Goal: Task Accomplishment & Management: Complete application form

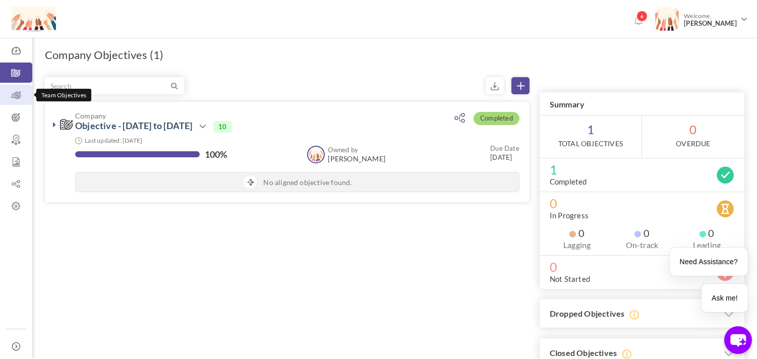
click at [7, 101] on link "Team Objectives" at bounding box center [16, 95] width 32 height 20
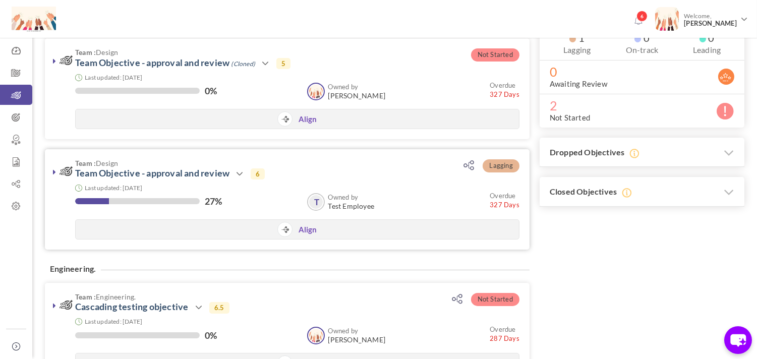
scroll to position [202, 0]
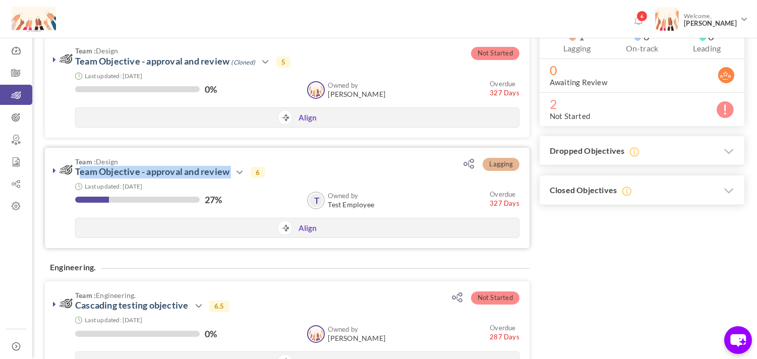
drag, startPoint x: 74, startPoint y: 176, endPoint x: 232, endPoint y: 175, distance: 158.3
click at [232, 175] on h3 "Team : Design Team Objective - approval and review Action View Edit Clone Revie…" at bounding box center [247, 168] width 374 height 21
copy h3 "Team Objective - approval and review"
click at [575, 283] on div "Filter Sort by: Organization Unit Owned by Due Date % of completion Status Orga…" at bounding box center [394, 207] width 699 height 664
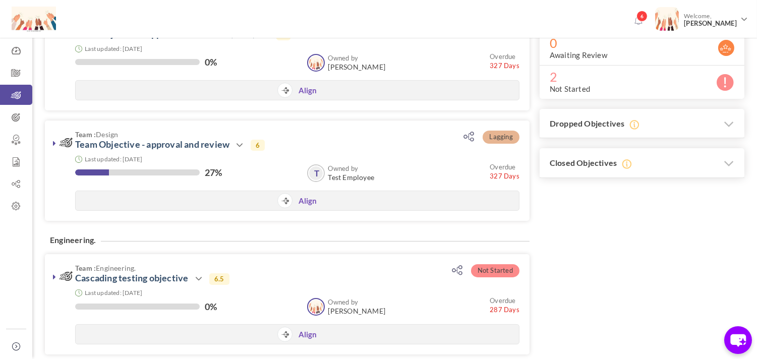
scroll to position [0, 0]
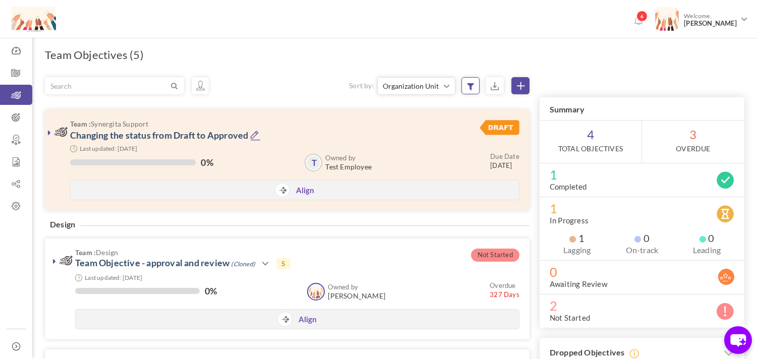
click at [469, 91] on icon at bounding box center [470, 86] width 7 height 9
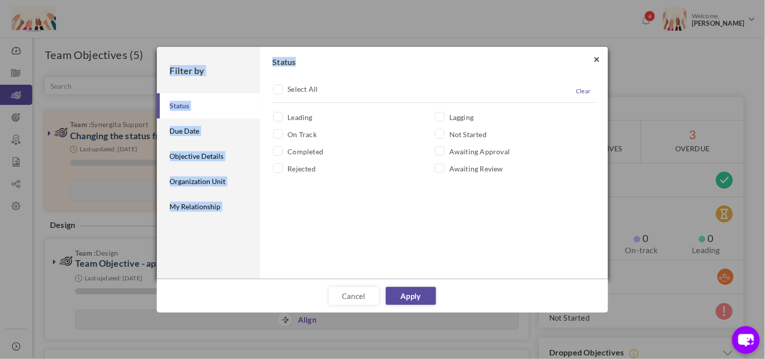
click at [598, 47] on div "× Filter by Status Due Date Objective Details Organization Unit My Relationship…" at bounding box center [382, 47] width 451 height 0
click at [598, 58] on button "×" at bounding box center [597, 58] width 6 height 11
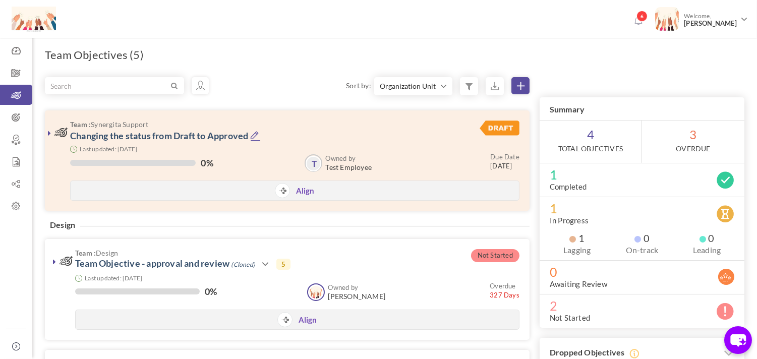
click at [522, 85] on icon at bounding box center [521, 86] width 8 height 8
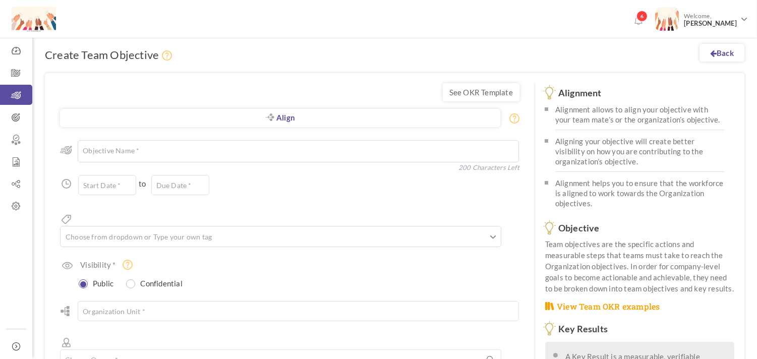
click at [240, 144] on textarea at bounding box center [298, 151] width 441 height 22
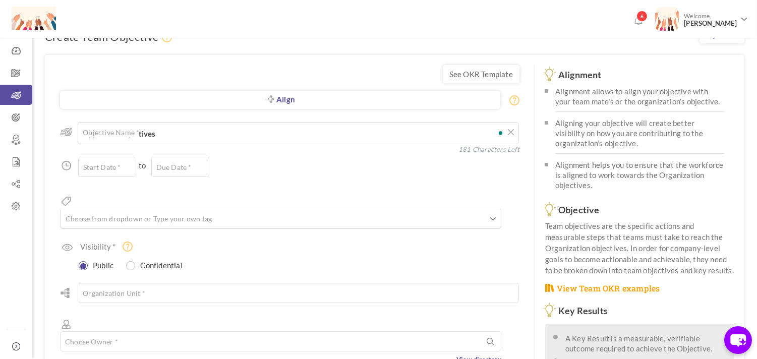
scroll to position [22, 0]
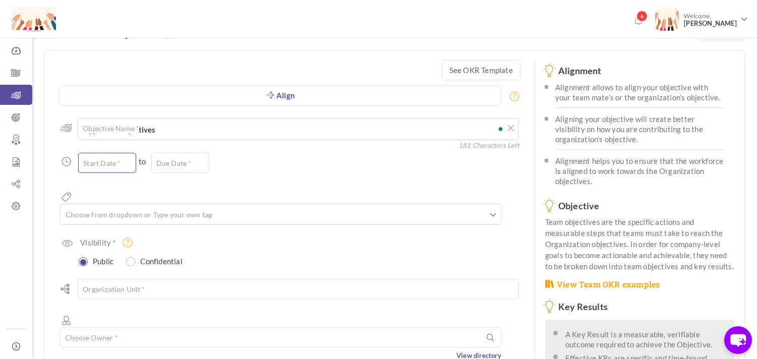
type textarea "Approved Objectives"
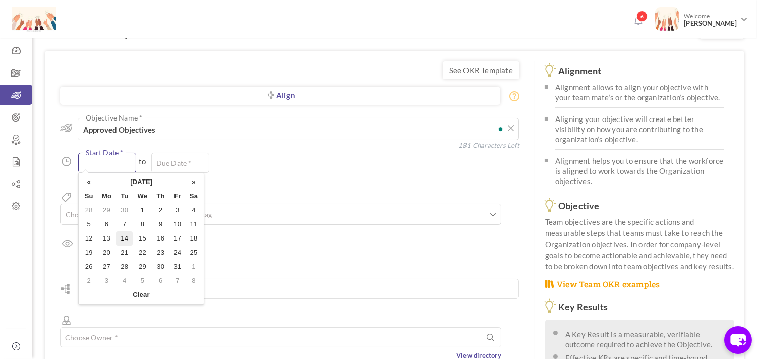
click at [128, 159] on input "text" at bounding box center [107, 163] width 58 height 20
click at [138, 174] on div "« October 2025 » Su Mo Tu We Th Fr Sa 28 29 30 1 2 3 4 5 6 7 8 9 10 11 12 13 14…" at bounding box center [141, 238] width 126 height 132
click at [138, 175] on th "October 2025" at bounding box center [141, 182] width 88 height 14
click at [101, 205] on span "Jan" at bounding box center [97, 205] width 27 height 27
click at [135, 208] on td "1" at bounding box center [142, 210] width 19 height 14
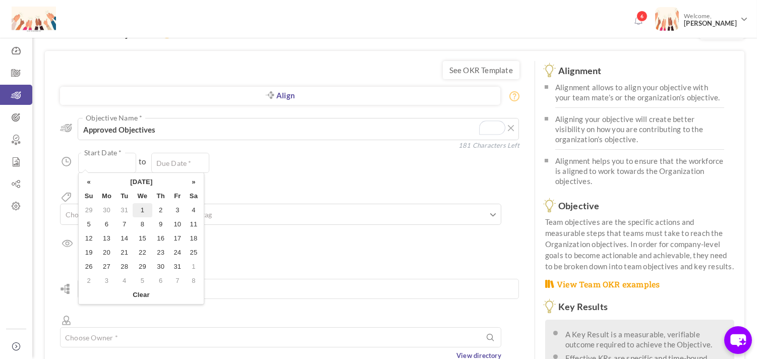
type input "01-Jan-2025"
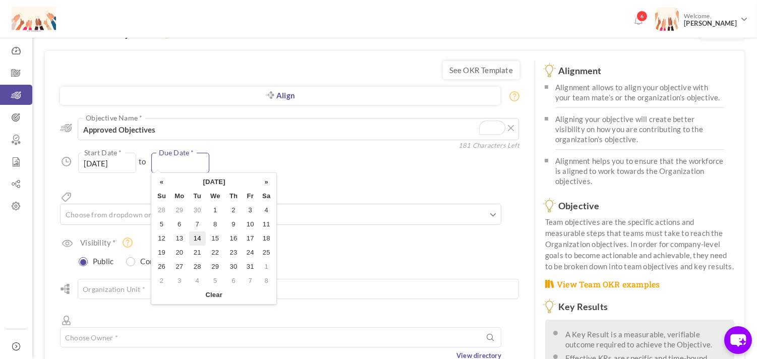
click at [166, 168] on input "text" at bounding box center [180, 163] width 58 height 20
click at [214, 180] on th "October 2025" at bounding box center [214, 182] width 88 height 14
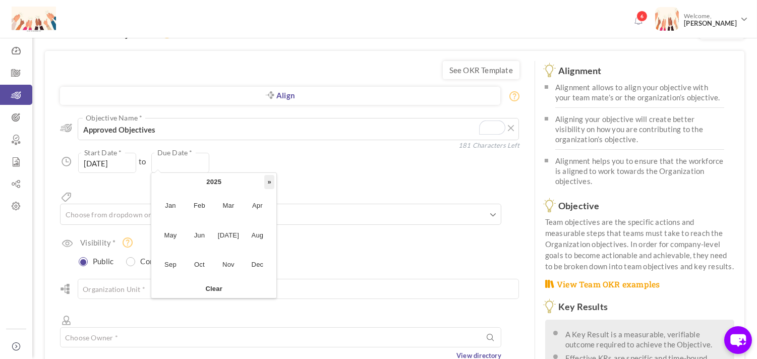
click at [264, 183] on th "»" at bounding box center [269, 182] width 10 height 14
click at [234, 211] on span "Mar" at bounding box center [228, 205] width 27 height 27
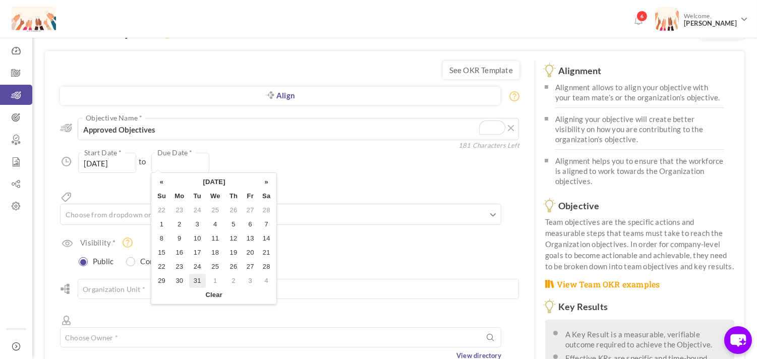
click at [195, 279] on td "31" at bounding box center [197, 281] width 17 height 14
type input "[DATE]"
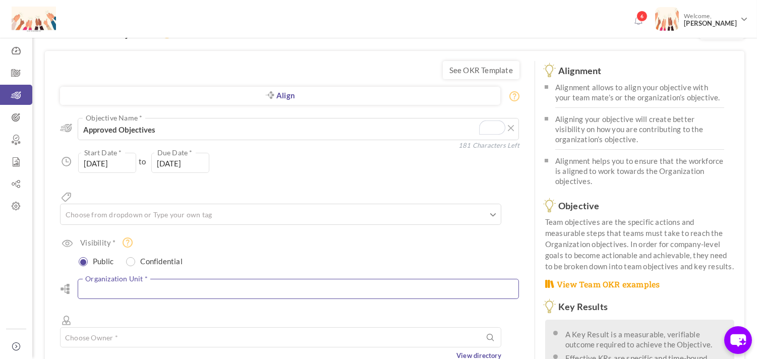
click at [118, 279] on input "text" at bounding box center [298, 289] width 441 height 20
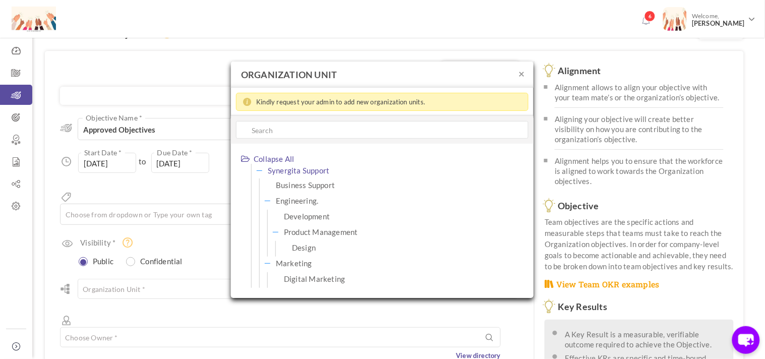
click at [290, 174] on span "Synergita Support" at bounding box center [298, 170] width 61 height 13
type input "Synergita Support"
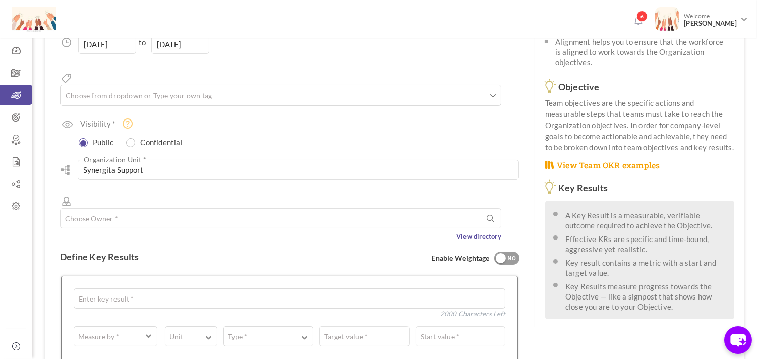
scroll to position [153, 0]
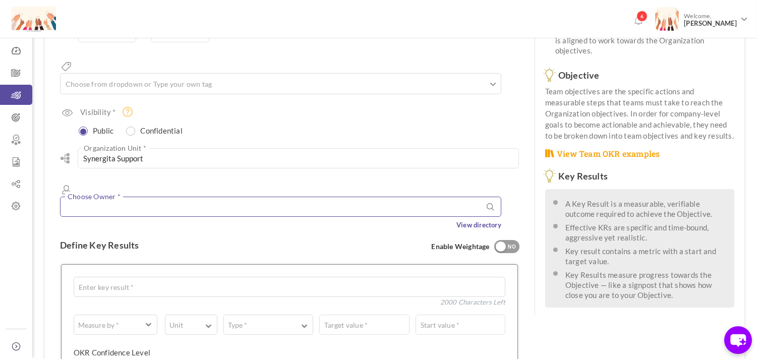
click at [150, 197] on input "text" at bounding box center [280, 207] width 441 height 20
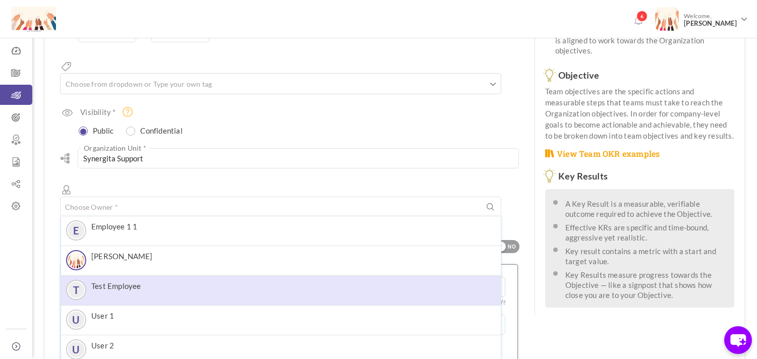
click at [145, 276] on li "T Test Employee" at bounding box center [281, 291] width 440 height 30
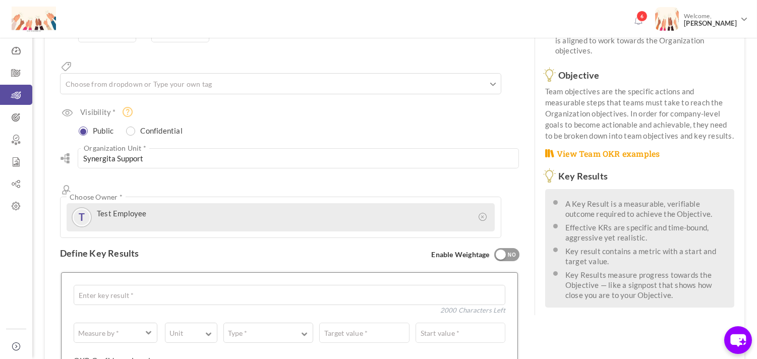
scroll to position [185, 0]
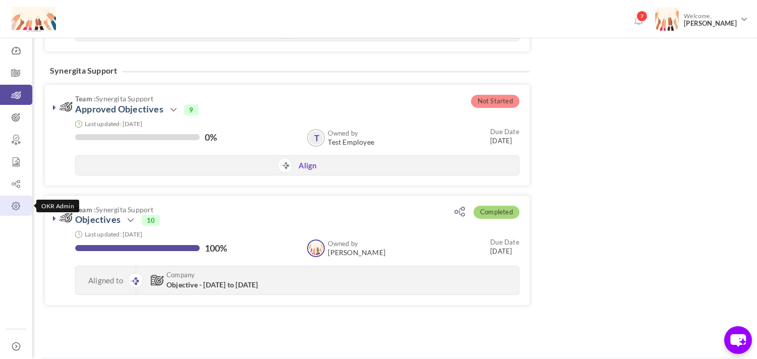
scroll to position [502, 0]
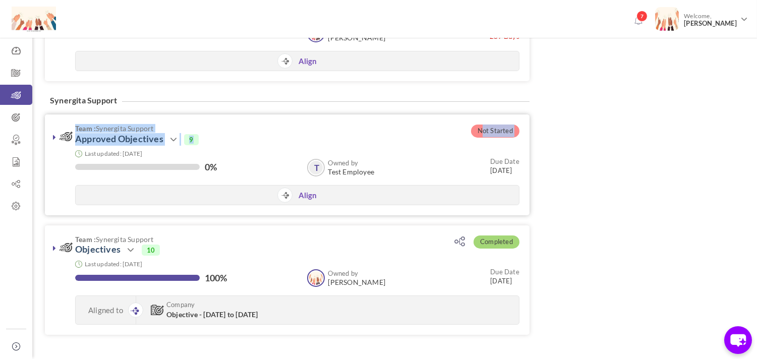
drag, startPoint x: 519, startPoint y: 136, endPoint x: 474, endPoint y: 134, distance: 45.4
click at [474, 134] on div "Not Started Team : Synergita Support Approved Objectives Action View Edit Clone…" at bounding box center [287, 164] width 484 height 100
drag, startPoint x: 511, startPoint y: 130, endPoint x: 476, endPoint y: 130, distance: 34.3
click at [476, 130] on span "Not Started" at bounding box center [495, 131] width 48 height 13
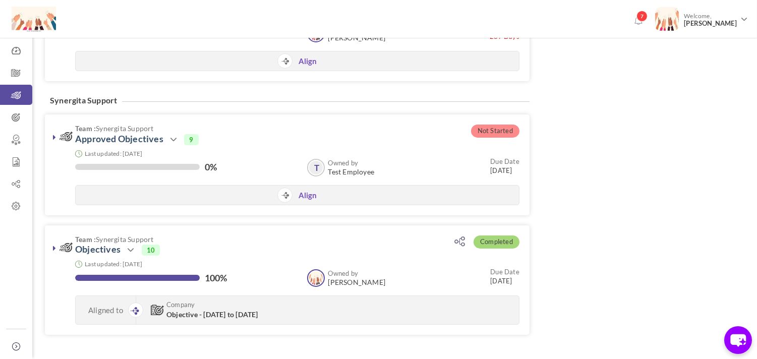
click at [397, 112] on div "Synergita Support Not Started Team : Synergita Support Approved Objectives Acti…" at bounding box center [287, 222] width 484 height 243
click at [278, 101] on div "Synergita Support Not Started Team : Synergita Support Approved Objectives Acti…" at bounding box center [287, 222] width 484 height 243
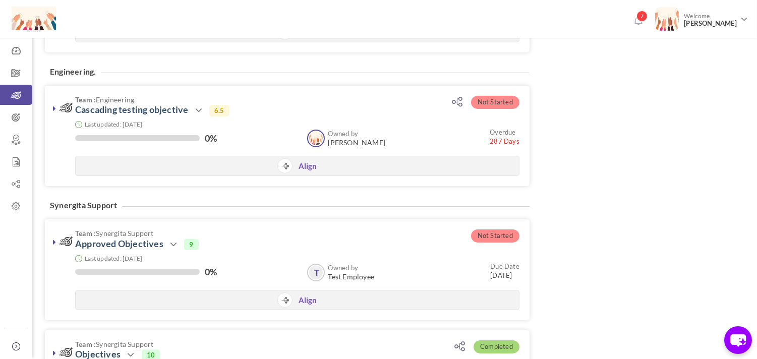
scroll to position [397, 0]
drag, startPoint x: 479, startPoint y: 235, endPoint x: 515, endPoint y: 237, distance: 35.8
click at [515, 237] on span "Not Started" at bounding box center [495, 236] width 48 height 13
click at [442, 217] on div "Synergita Support Not Started Team : Synergita Support Approved Objectives Acti…" at bounding box center [287, 328] width 484 height 243
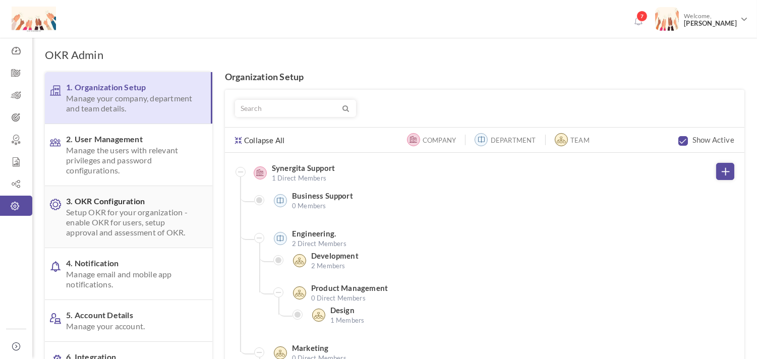
click at [152, 237] on span "Setup OKR for your organization - enable OKR for users, setup approval and asse…" at bounding box center [131, 222] width 131 height 30
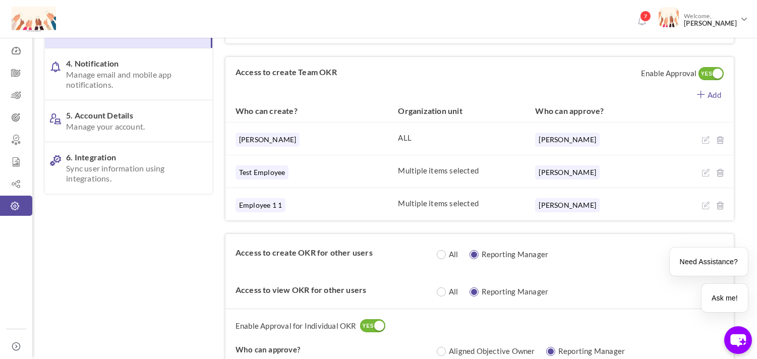
scroll to position [194, 0]
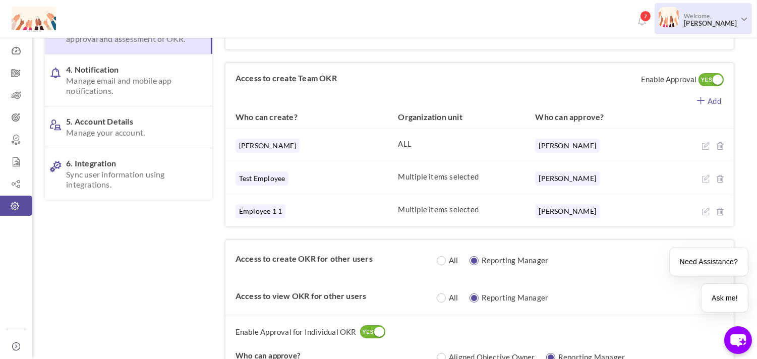
click at [709, 27] on span "Welcome, [PERSON_NAME]" at bounding box center [708, 19] width 60 height 25
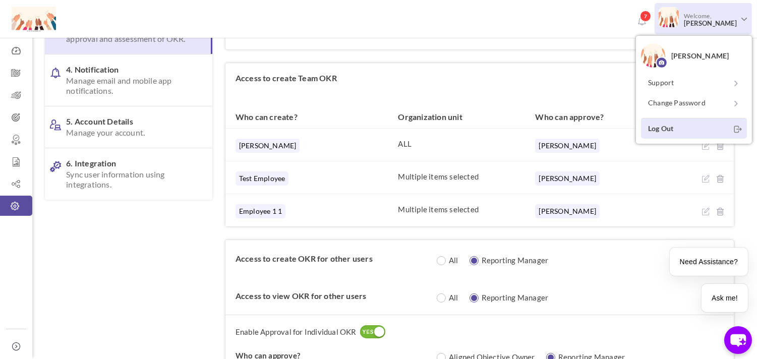
click at [673, 129] on link "Log Out" at bounding box center [694, 128] width 106 height 21
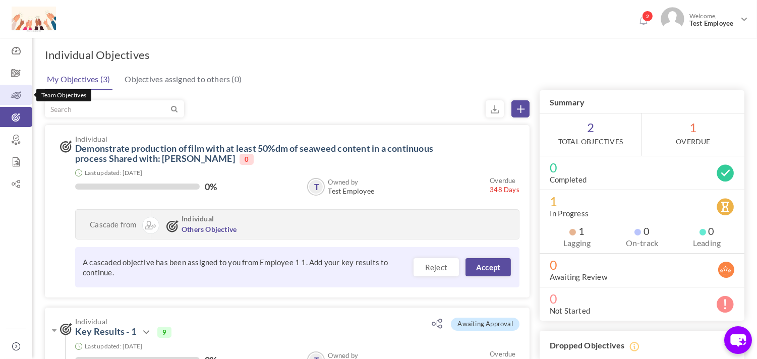
click at [21, 96] on icon at bounding box center [16, 95] width 32 height 10
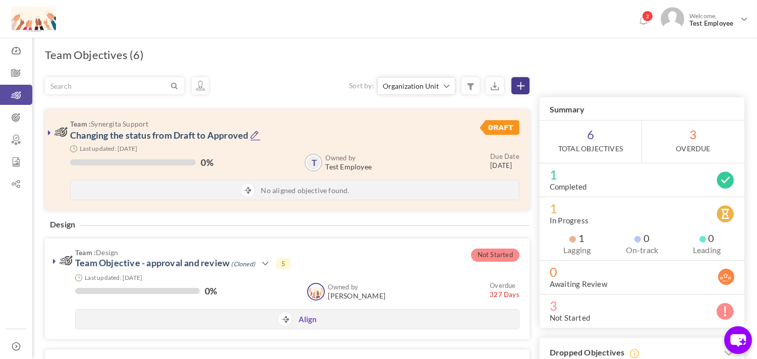
click at [523, 89] on icon at bounding box center [521, 86] width 8 height 8
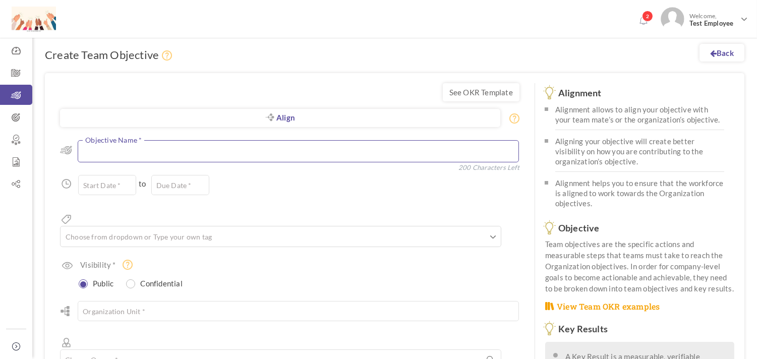
click at [135, 146] on textarea at bounding box center [298, 151] width 441 height 22
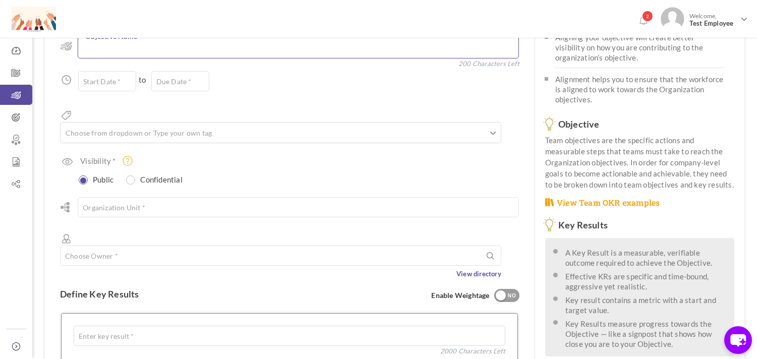
scroll to position [172, 0]
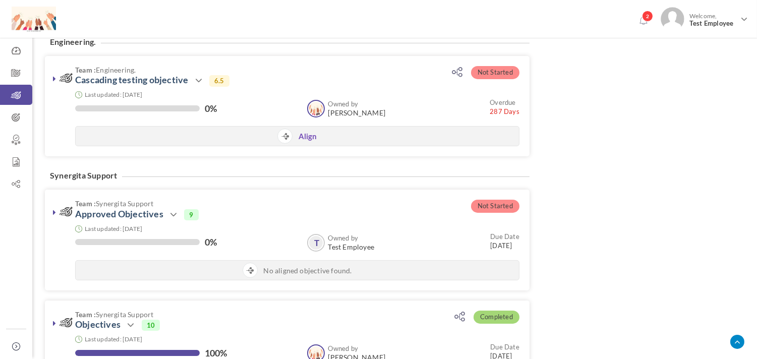
scroll to position [426, 0]
click at [169, 214] on icon at bounding box center [173, 215] width 12 height 12
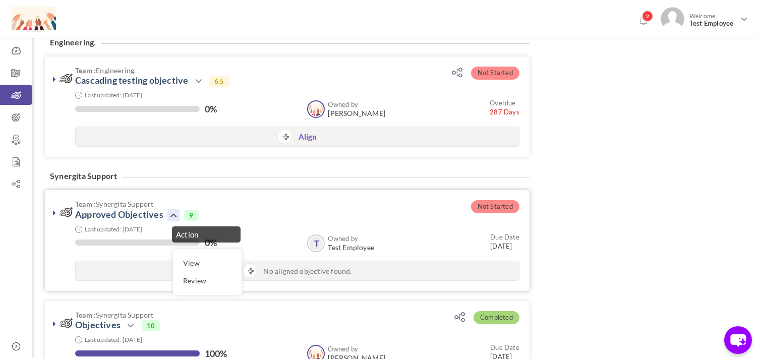
click at [283, 207] on span "Team : Synergita Support" at bounding box center [254, 204] width 358 height 8
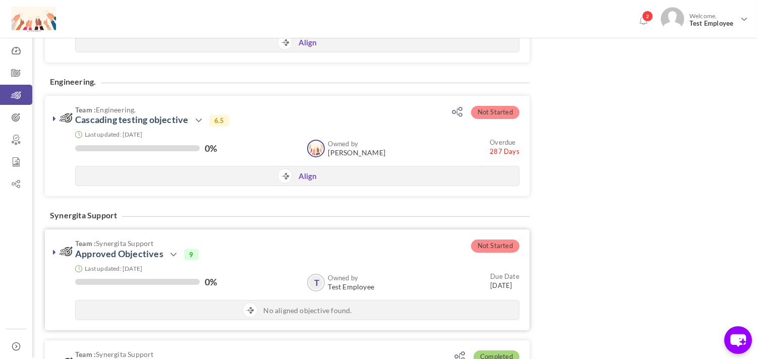
scroll to position [387, 0]
click at [121, 257] on link "Approved Objectives" at bounding box center [119, 253] width 88 height 11
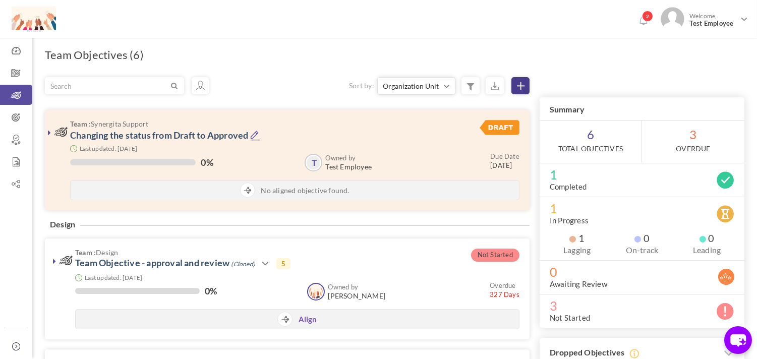
click at [512, 87] on link at bounding box center [520, 85] width 18 height 17
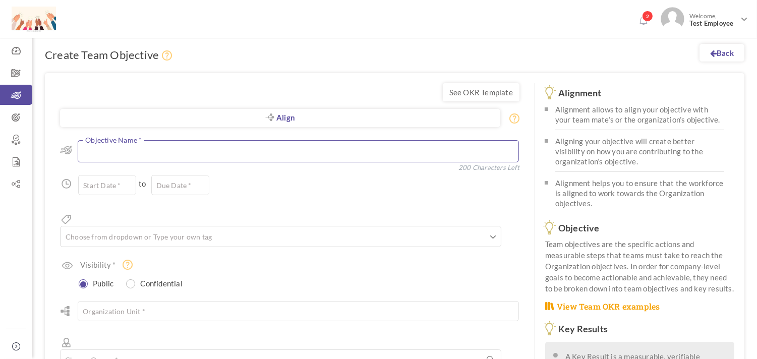
click at [158, 150] on textarea at bounding box center [298, 151] width 441 height 22
type textarea "Approved Objectives - Change in Status"
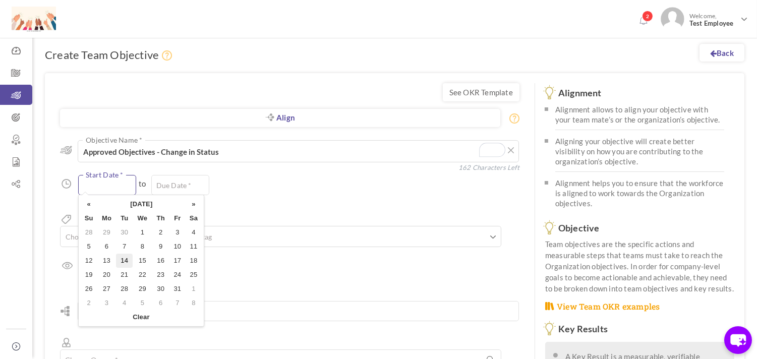
click at [119, 193] on input "text" at bounding box center [107, 185] width 58 height 20
click at [128, 207] on th "October 2025" at bounding box center [141, 204] width 88 height 14
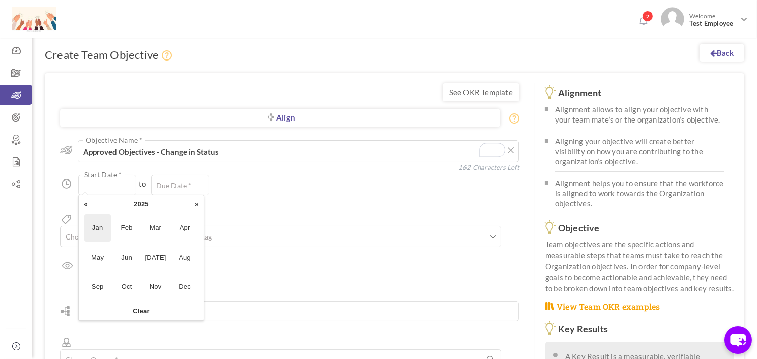
click at [104, 226] on span "Jan" at bounding box center [97, 227] width 27 height 27
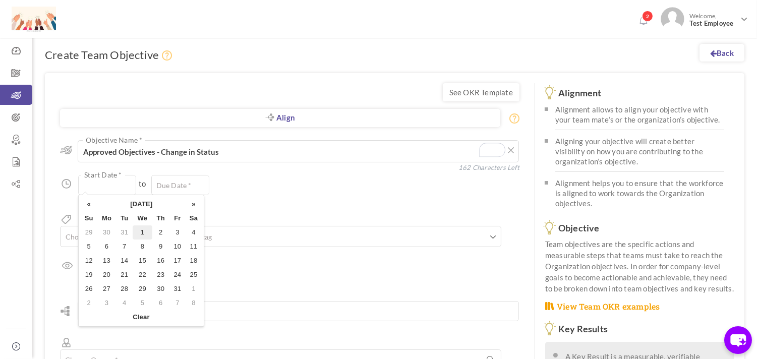
click at [143, 230] on td "1" at bounding box center [142, 232] width 19 height 14
type input "01-Jan-2025"
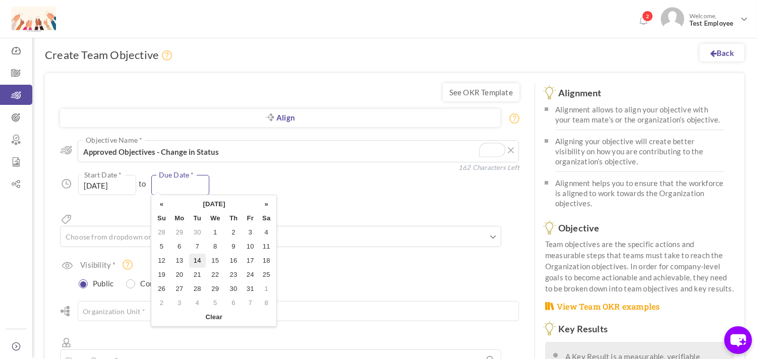
click at [170, 184] on input "text" at bounding box center [180, 185] width 58 height 20
click at [209, 203] on th "October 2025" at bounding box center [214, 204] width 88 height 14
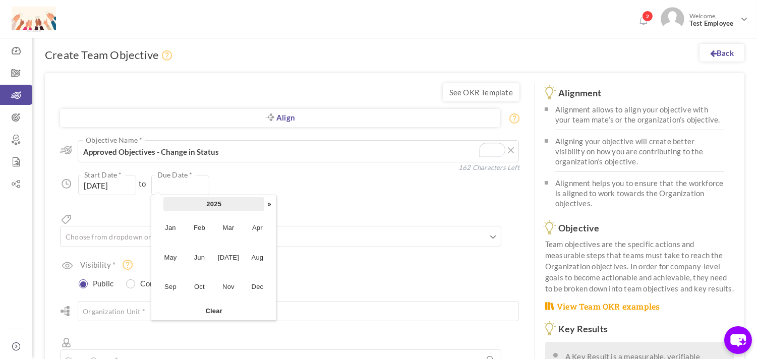
click at [263, 207] on th "2025" at bounding box center [213, 204] width 101 height 14
click at [251, 259] on span "2026" at bounding box center [257, 257] width 27 height 27
click at [252, 286] on span "Dec" at bounding box center [257, 286] width 27 height 27
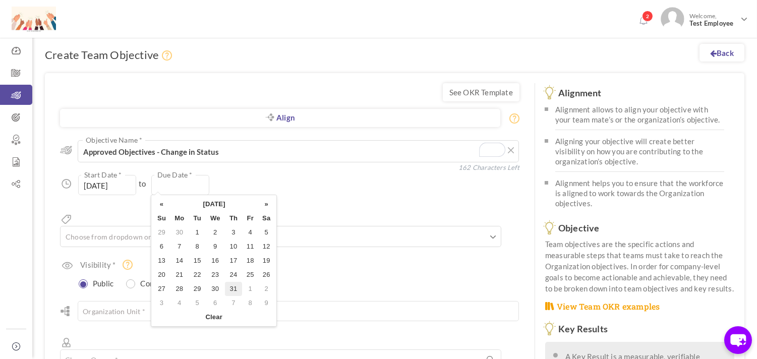
click at [229, 282] on td "31" at bounding box center [233, 289] width 17 height 14
type input "[DATE]"
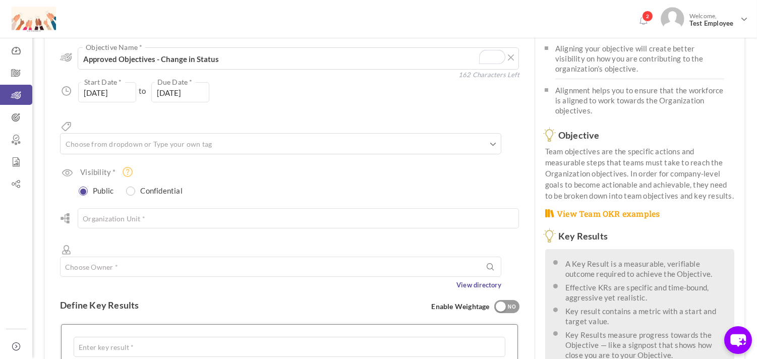
scroll to position [95, 0]
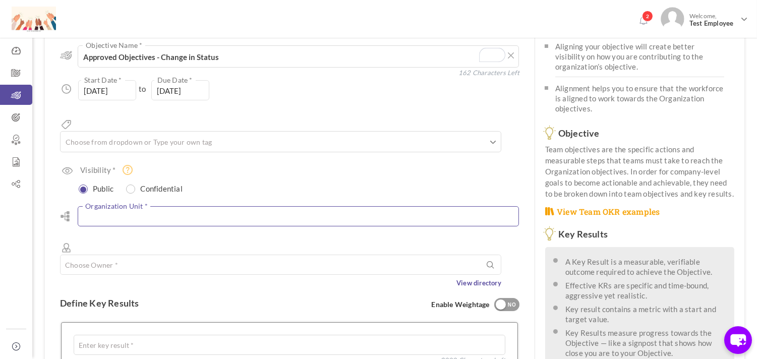
click at [129, 206] on input "text" at bounding box center [298, 216] width 441 height 20
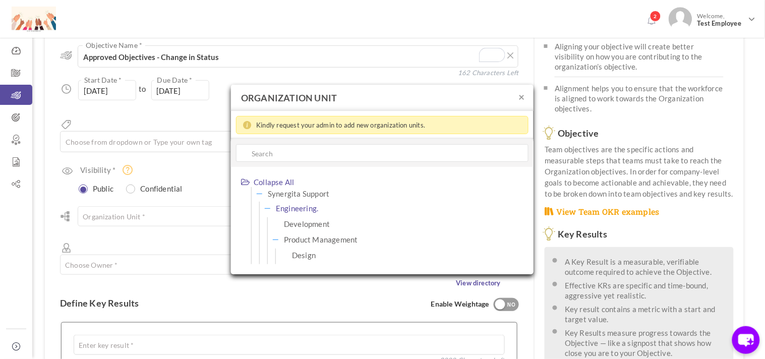
click at [285, 208] on span "Engineering." at bounding box center [297, 208] width 42 height 13
type input "Engineering."
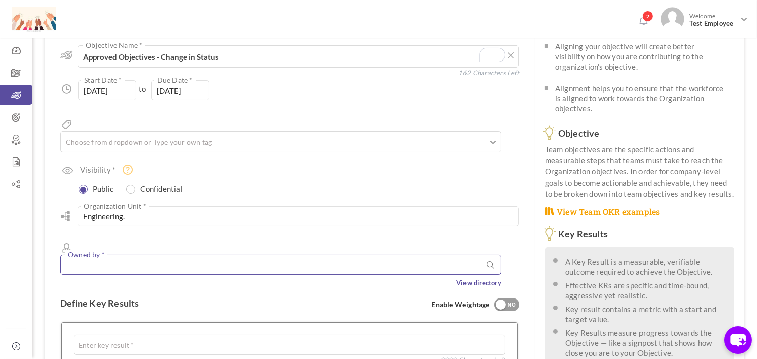
click at [165, 255] on input "text" at bounding box center [280, 265] width 441 height 20
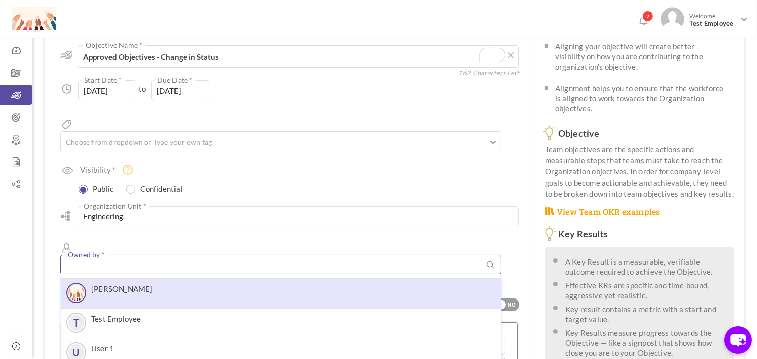
scroll to position [0, 0]
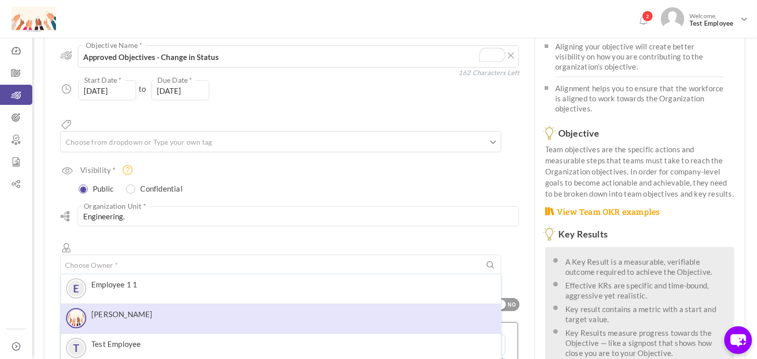
click at [138, 309] on label "[PERSON_NAME]" at bounding box center [121, 313] width 61 height 9
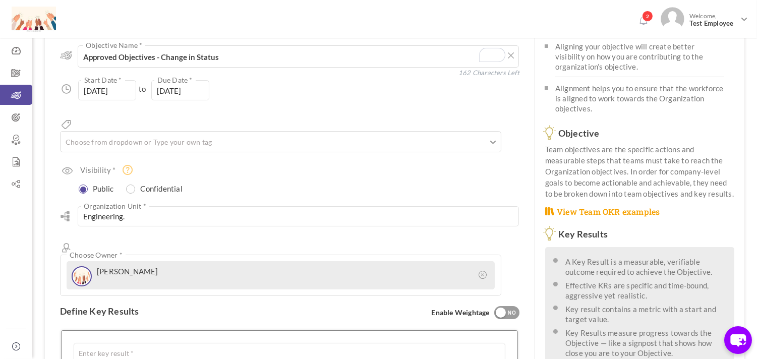
click at [487, 270] on icon at bounding box center [482, 274] width 9 height 9
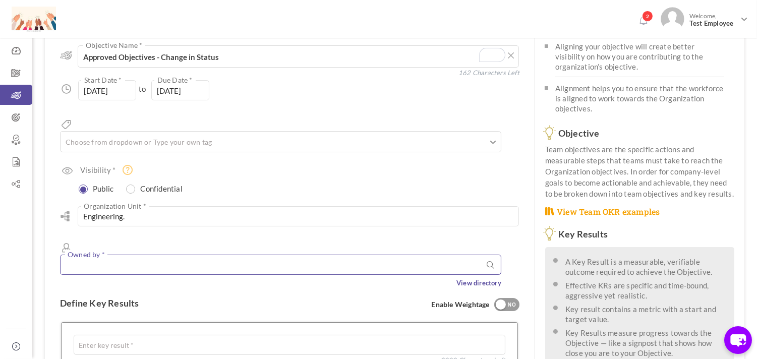
click at [501, 255] on input "text" at bounding box center [280, 265] width 441 height 20
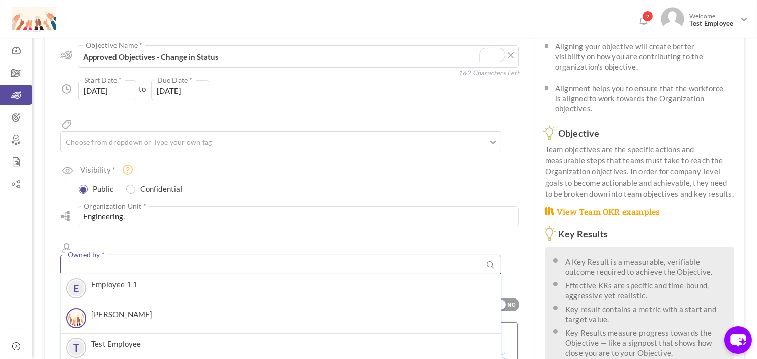
click at [187, 255] on input "text" at bounding box center [280, 265] width 441 height 20
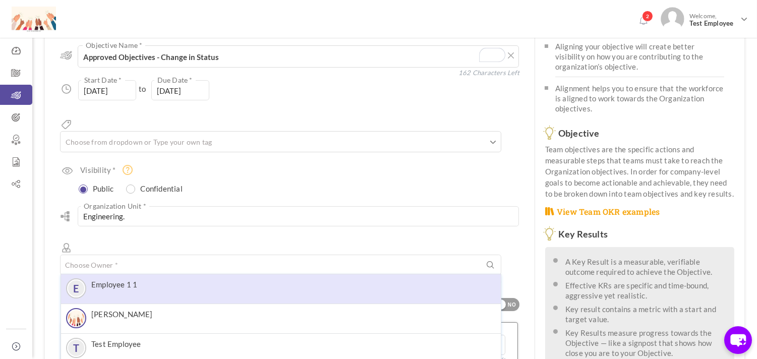
click at [132, 280] on span "Employee 1 1" at bounding box center [114, 289] width 46 height 18
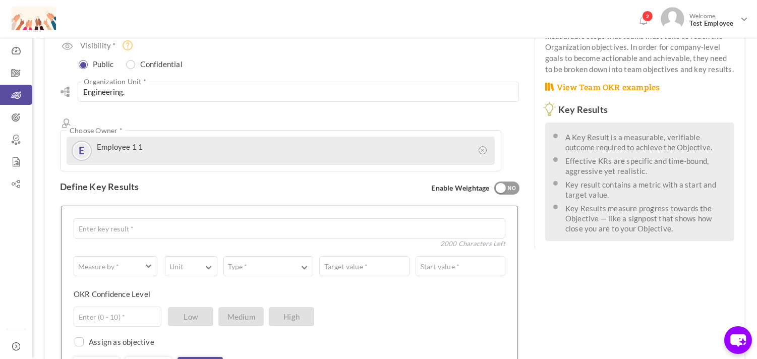
scroll to position [220, 0]
click at [127, 218] on textarea "To enrich screen reader interactions, please activate Accessibility in Grammarl…" at bounding box center [289, 228] width 431 height 20
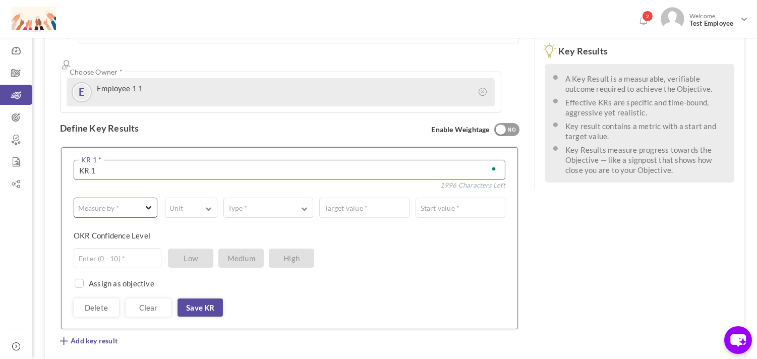
type textarea "KR 1"
click at [101, 203] on label "Measure by *" at bounding box center [98, 208] width 49 height 10
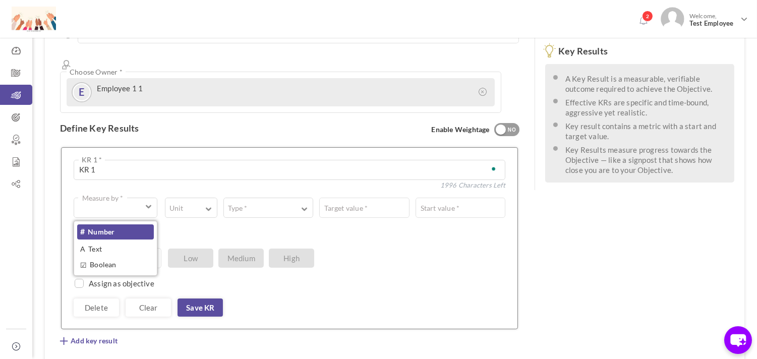
click at [108, 224] on link "# Number" at bounding box center [115, 231] width 77 height 15
click at [136, 163] on div "# Number Measure by * # Number A Text ☑ Boolean Unit # % $ ₹ £ Custom Type * Eq…" at bounding box center [289, 238] width 431 height 157
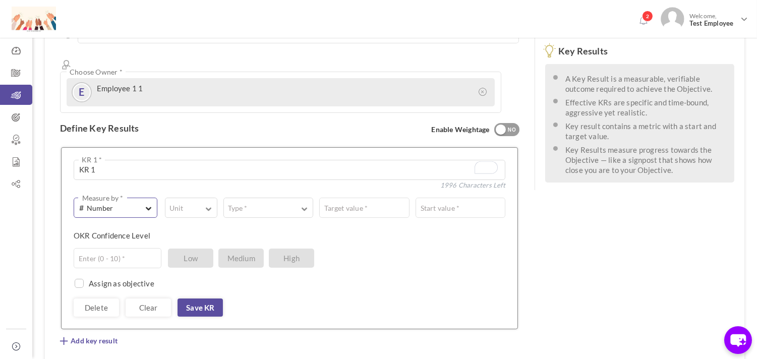
click at [136, 202] on span "# Number" at bounding box center [110, 208] width 63 height 12
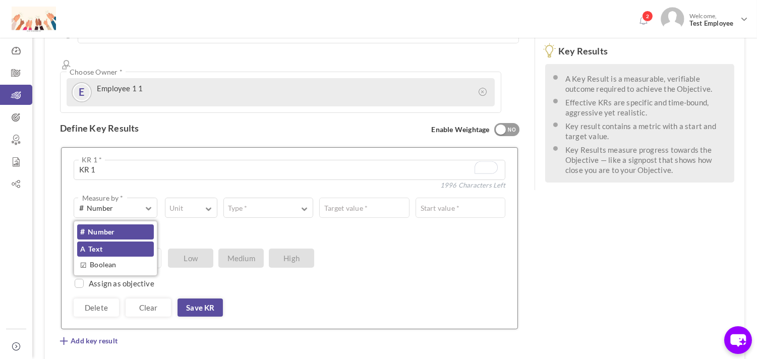
click at [128, 241] on link "A Text" at bounding box center [115, 248] width 77 height 15
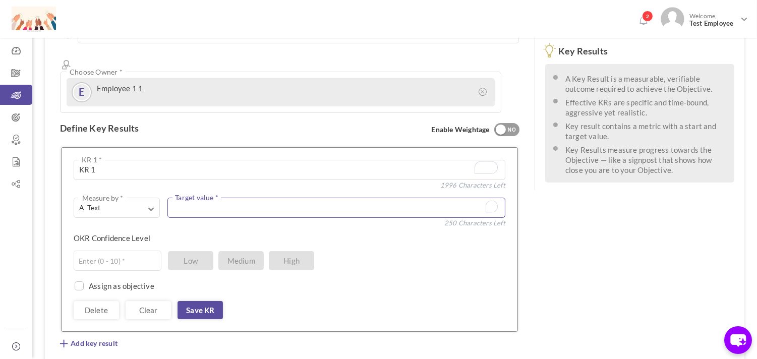
click at [202, 198] on textarea "To enrich screen reader interactions, please activate Accessibility in Grammarl…" at bounding box center [336, 208] width 338 height 20
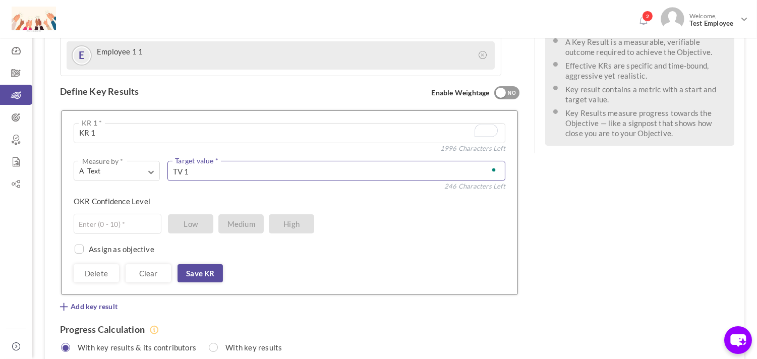
scroll to position [315, 0]
type textarea "TV 1"
click at [134, 213] on input "text" at bounding box center [118, 223] width 88 height 20
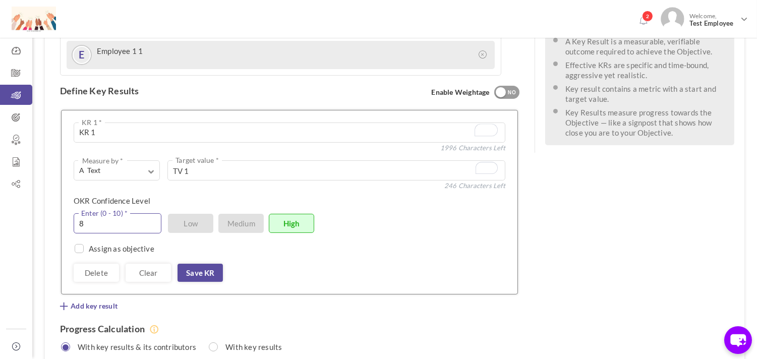
scroll to position [329, 0]
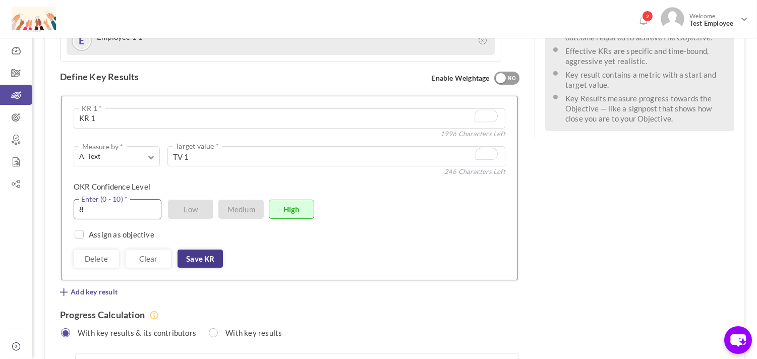
type input "8"
click at [195, 250] on link "Save KR" at bounding box center [199, 259] width 45 height 18
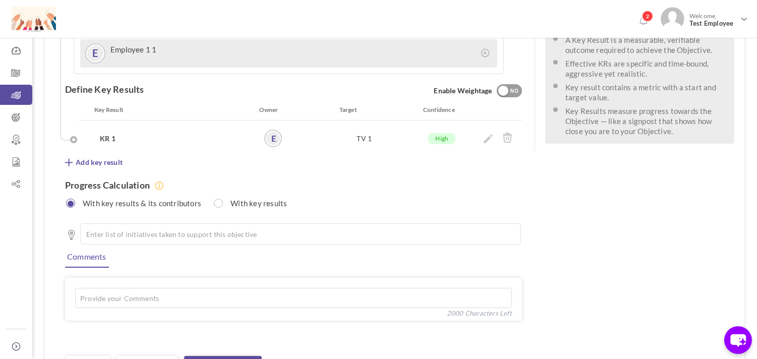
scroll to position [368, 0]
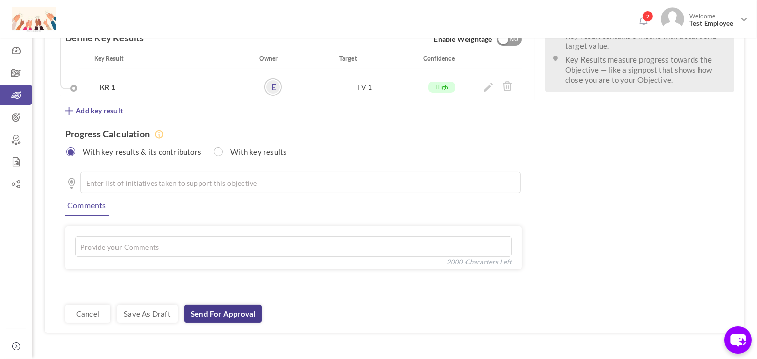
click at [212, 304] on link "Send for Approval" at bounding box center [223, 313] width 78 height 18
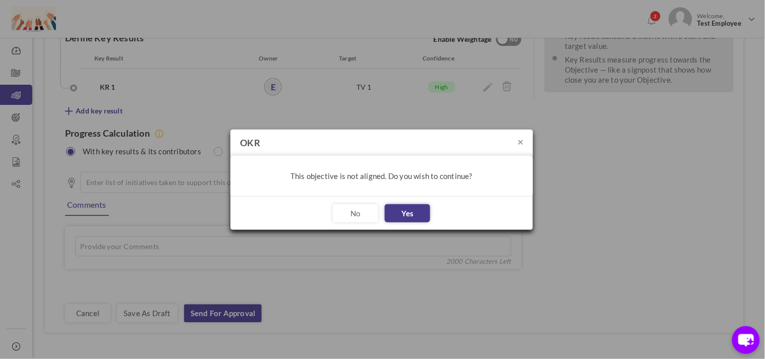
click at [395, 219] on button "Yes" at bounding box center [407, 213] width 45 height 18
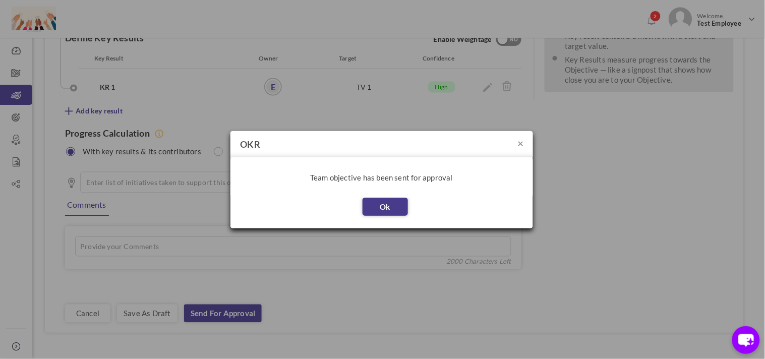
click at [382, 203] on button "Ok" at bounding box center [384, 207] width 45 height 18
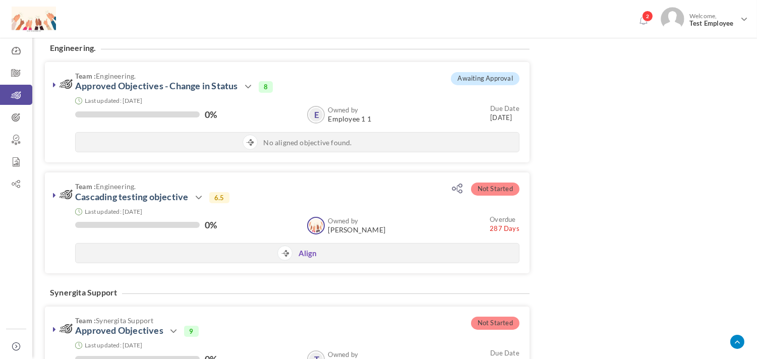
scroll to position [421, 0]
drag, startPoint x: 449, startPoint y: 77, endPoint x: 513, endPoint y: 77, distance: 64.0
click at [513, 77] on div "Awaiting Approval" at bounding box center [483, 78] width 72 height 13
click at [536, 90] on div "Filter Sort by: Organization Unit Owned by Due Date % of completion Status Orga…" at bounding box center [394, 99] width 699 height 886
drag, startPoint x: 459, startPoint y: 77, endPoint x: 510, endPoint y: 84, distance: 52.0
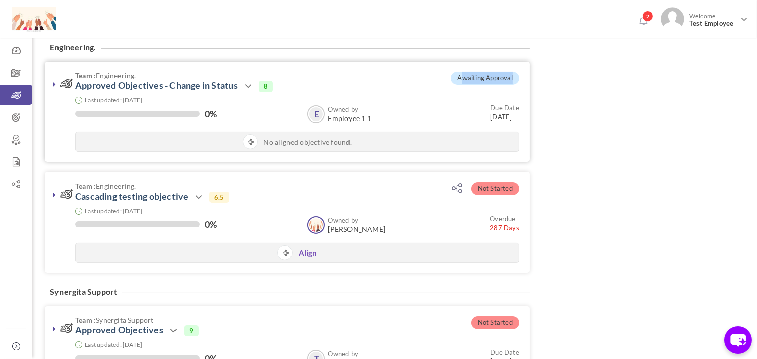
click at [510, 84] on span "Awaiting Approval" at bounding box center [485, 78] width 68 height 13
click at [543, 87] on div "Filter Sort by: Organization Unit Owned by Due Date % of completion Status Orga…" at bounding box center [394, 99] width 699 height 886
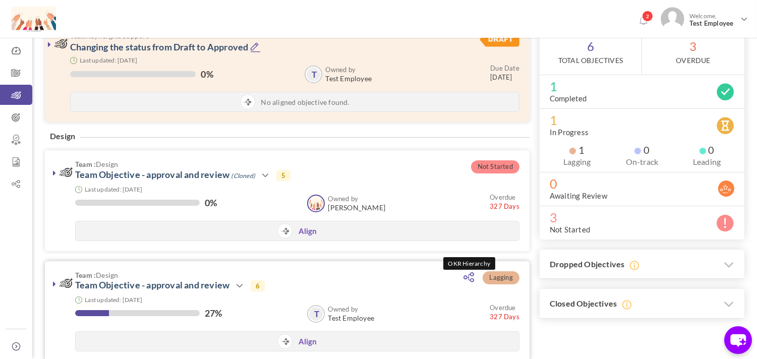
scroll to position [0, 0]
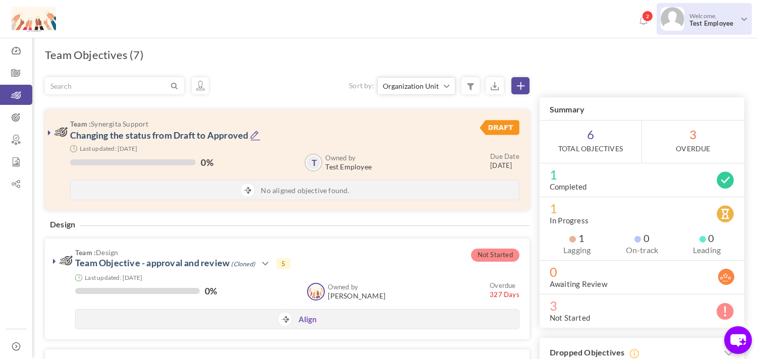
click at [687, 26] on span "Welcome, Test Employee" at bounding box center [711, 19] width 55 height 25
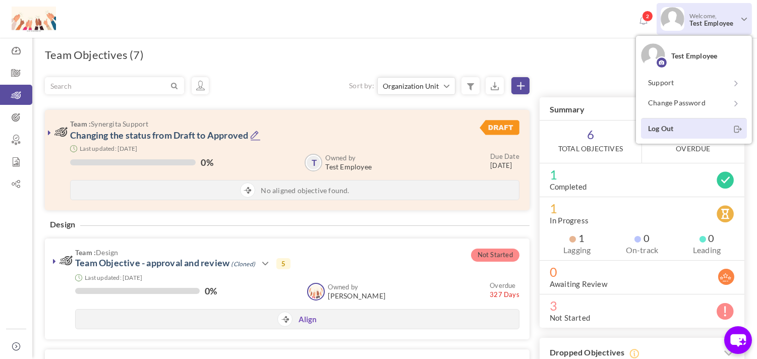
click at [676, 125] on link "Log Out" at bounding box center [694, 128] width 106 height 21
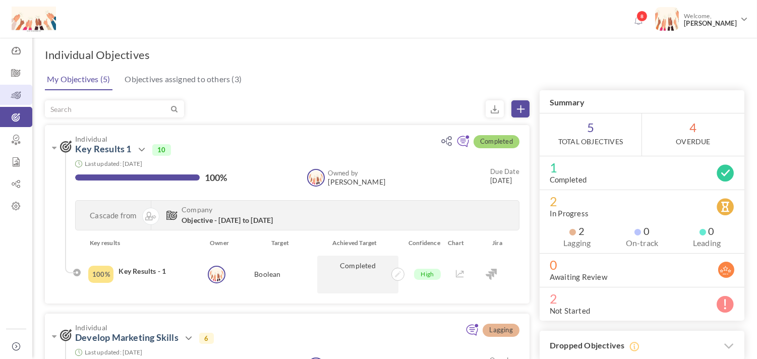
click at [14, 97] on icon at bounding box center [16, 95] width 32 height 10
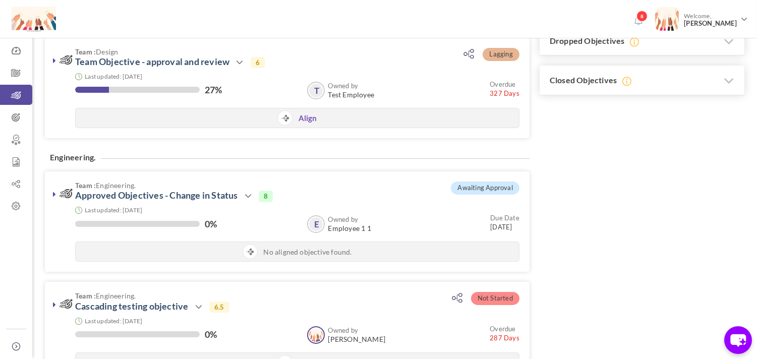
scroll to position [314, 0]
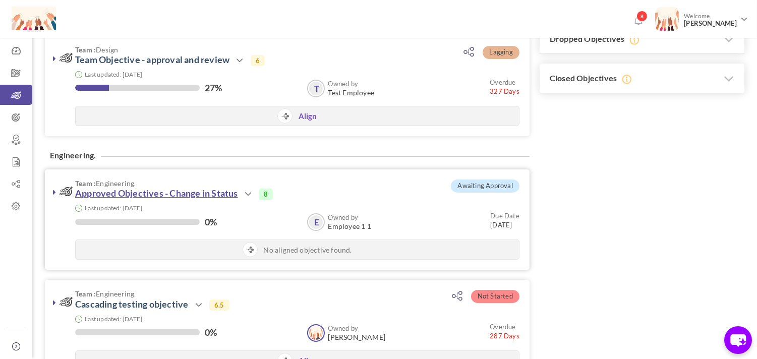
click at [197, 197] on link "Approved Objectives - Change in Status" at bounding box center [156, 193] width 163 height 11
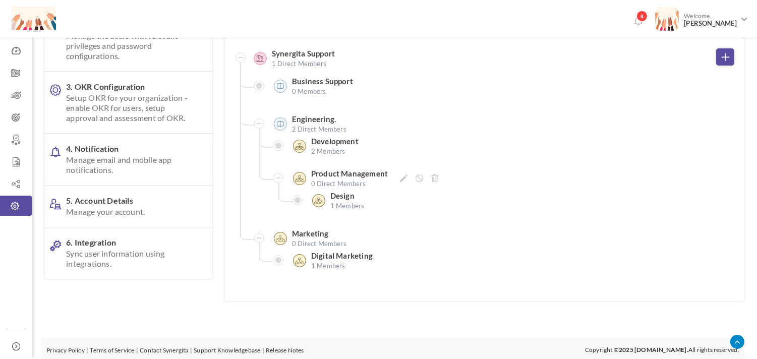
scroll to position [116, 0]
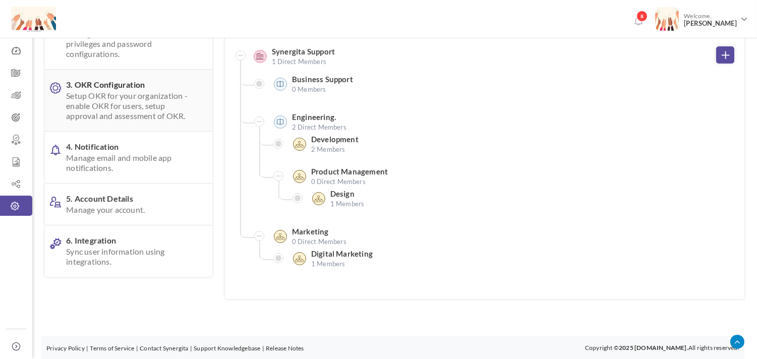
click at [125, 97] on span "Setup OKR for your organization - enable OKR for users, setup approval and asse…" at bounding box center [131, 106] width 131 height 30
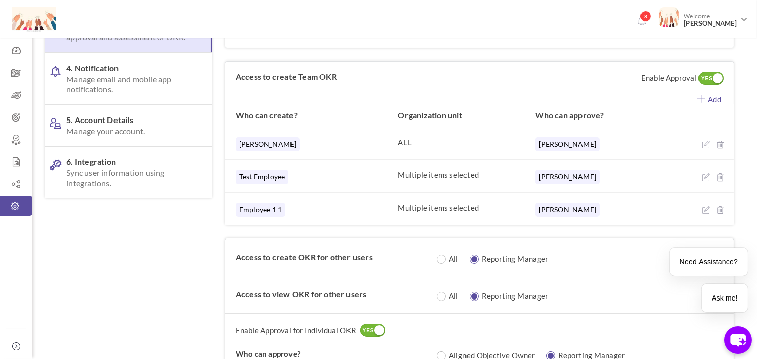
scroll to position [200, 0]
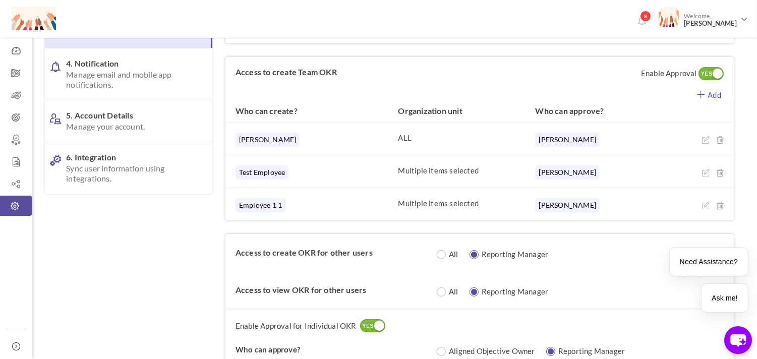
click at [410, 144] on div "Joice Amalraj ALL Joice Amalraj" at bounding box center [479, 138] width 508 height 33
click at [705, 139] on icon at bounding box center [706, 140] width 8 height 8
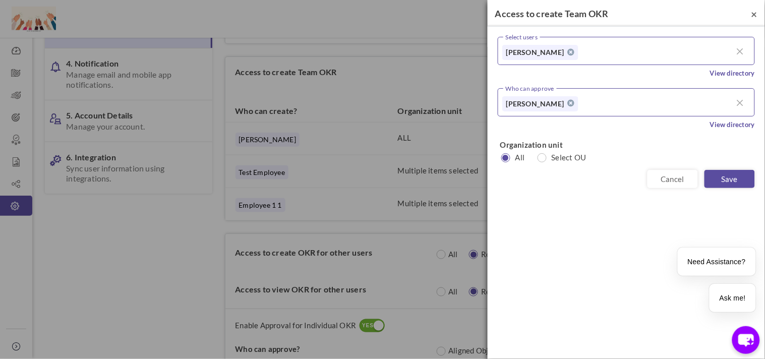
click at [754, 13] on span "×" at bounding box center [754, 14] width 6 height 13
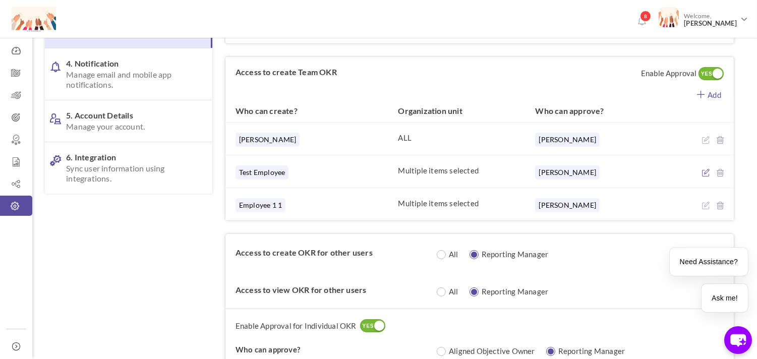
click at [707, 173] on icon at bounding box center [706, 173] width 8 height 8
radio input "false"
radio input "true"
type input "Multiple items selected"
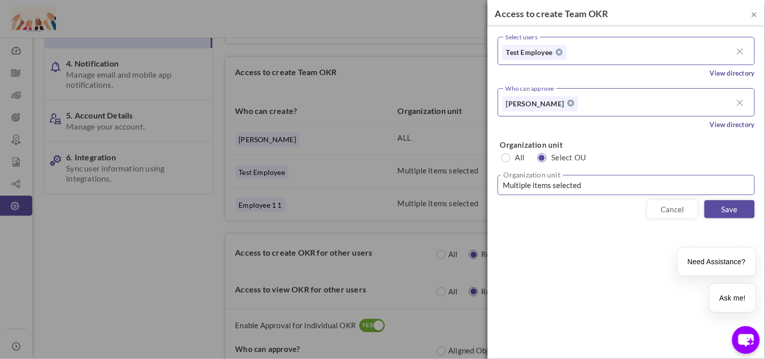
click at [564, 183] on input "Multiple items selected" at bounding box center [626, 185] width 257 height 20
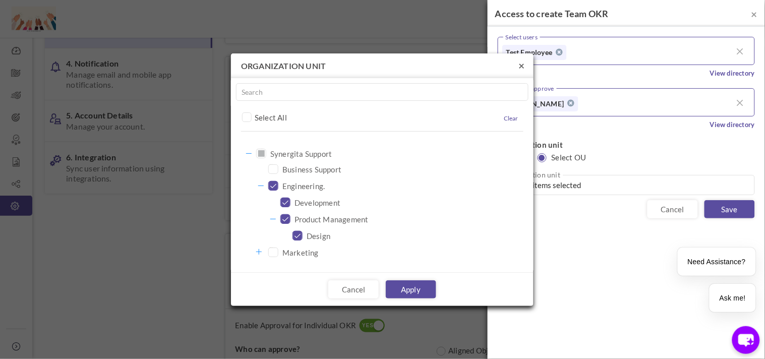
click at [524, 68] on button "×" at bounding box center [521, 65] width 6 height 11
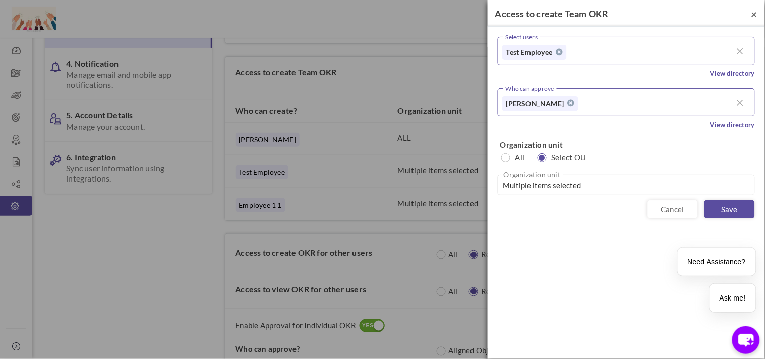
click at [756, 12] on span "×" at bounding box center [754, 14] width 6 height 13
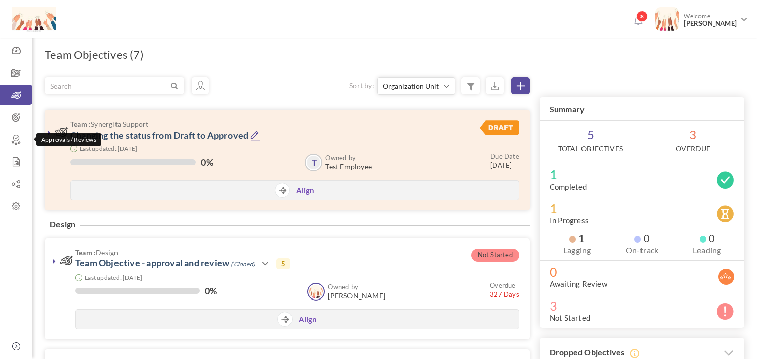
click at [11, 131] on link "Approvals / Reviews" at bounding box center [16, 139] width 32 height 20
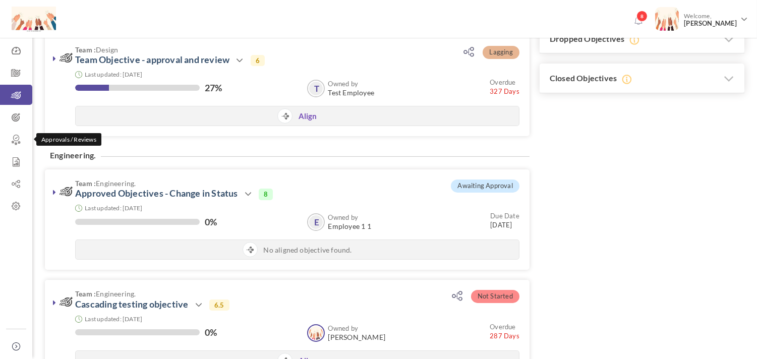
scroll to position [314, 0]
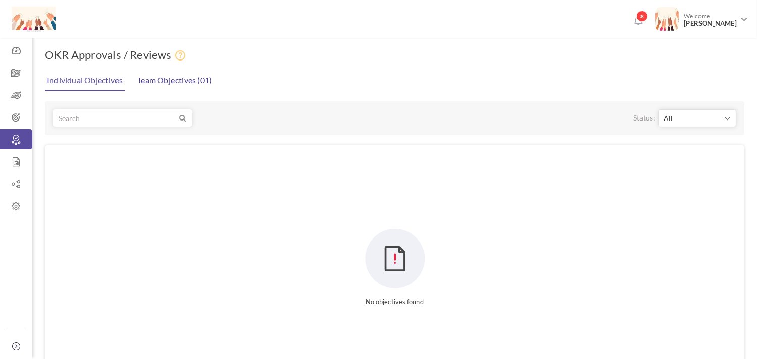
click at [189, 81] on link "Team Objectives (01)" at bounding box center [175, 80] width 80 height 20
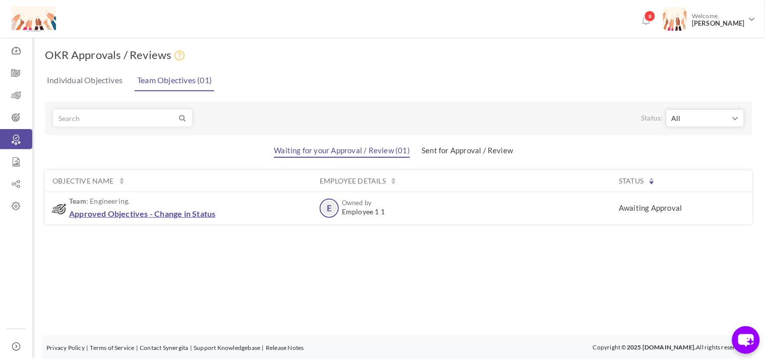
click at [182, 216] on link "Approved Objectives - Change in Status" at bounding box center [142, 214] width 147 height 10
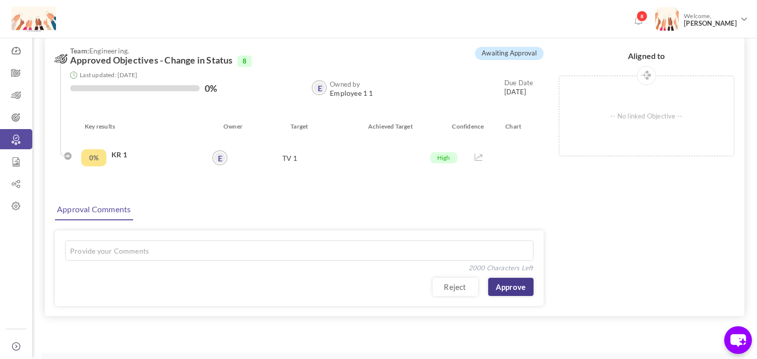
scroll to position [27, 0]
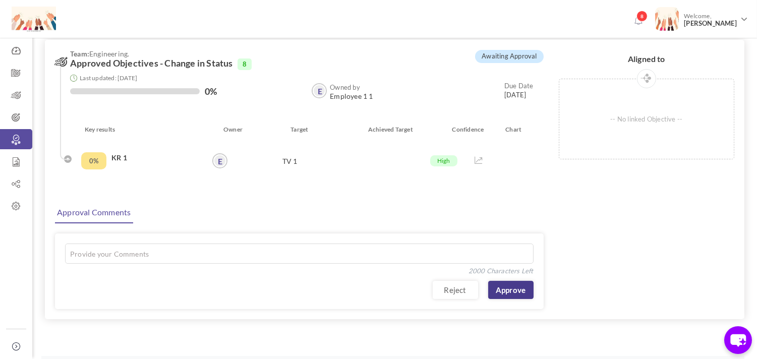
click at [516, 286] on link "Approve" at bounding box center [510, 290] width 45 height 18
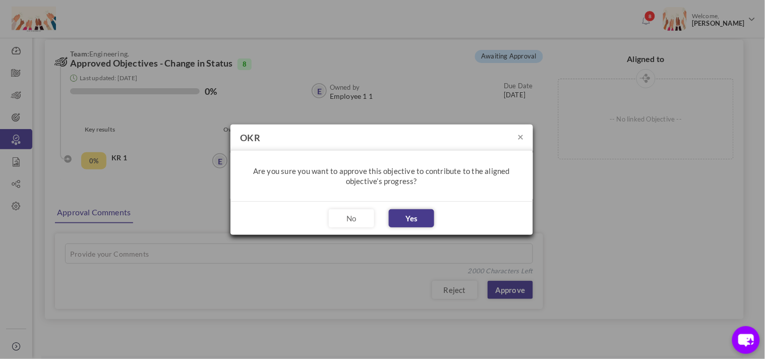
click at [424, 220] on button "Yes" at bounding box center [411, 218] width 45 height 18
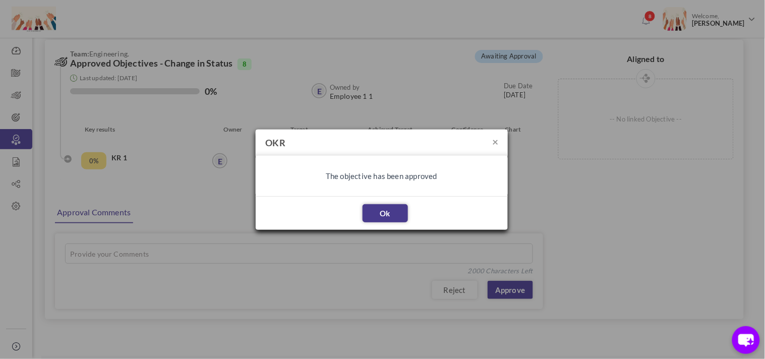
click at [394, 210] on button "Ok" at bounding box center [384, 213] width 45 height 18
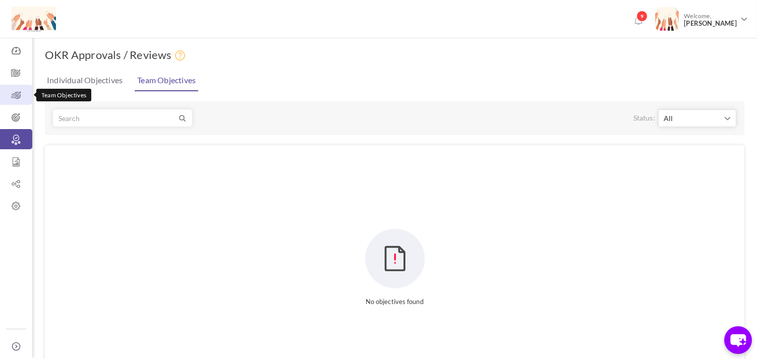
click at [24, 91] on icon at bounding box center [16, 95] width 32 height 10
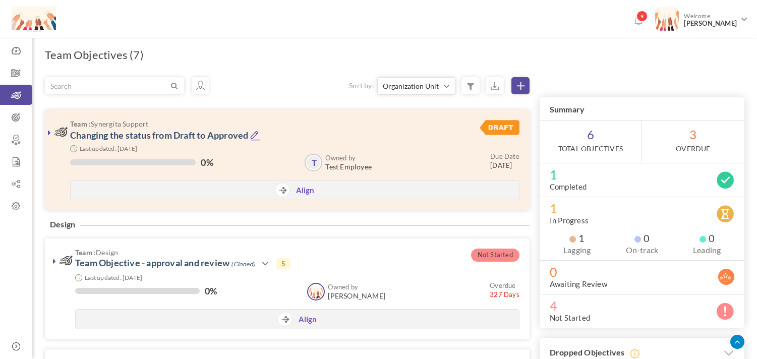
scroll to position [339, 0]
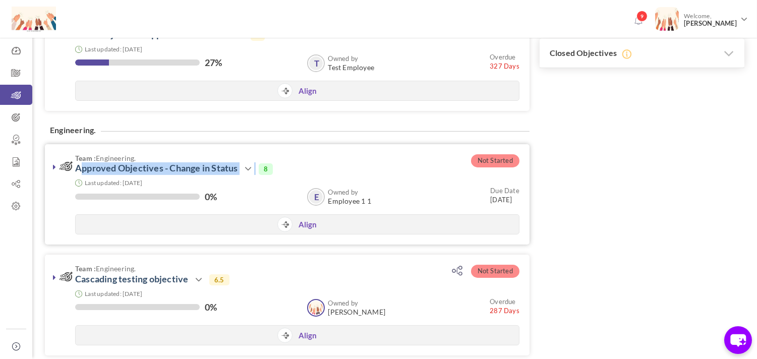
copy h3 "Approved Objectives - Change in Status Action View Edit Clone Review Drop"
drag, startPoint x: 73, startPoint y: 170, endPoint x: 257, endPoint y: 169, distance: 184.0
click at [257, 169] on h3 "Team : Engineering. Approved Objectives - Change in Status Action View Edit Clo…" at bounding box center [247, 164] width 374 height 21
drag, startPoint x: 472, startPoint y: 161, endPoint x: 519, endPoint y: 158, distance: 47.0
click at [519, 158] on div "Not Started Team : Engineering. Approved Objectives - Change in Status Action V…" at bounding box center [287, 194] width 484 height 100
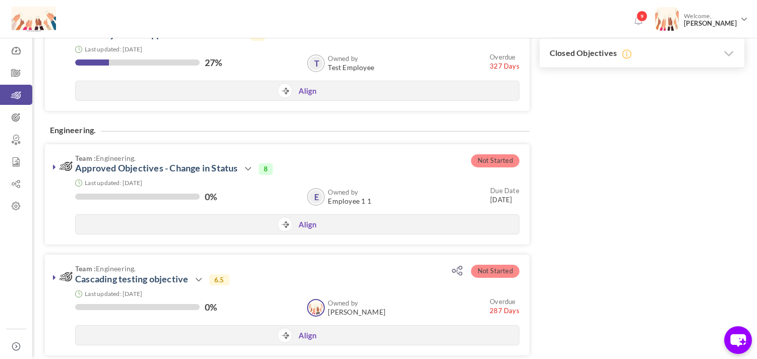
click at [587, 172] on div "Filter Sort by: Organization Unit Owned by Due Date % of completion Status Orga…" at bounding box center [394, 181] width 699 height 886
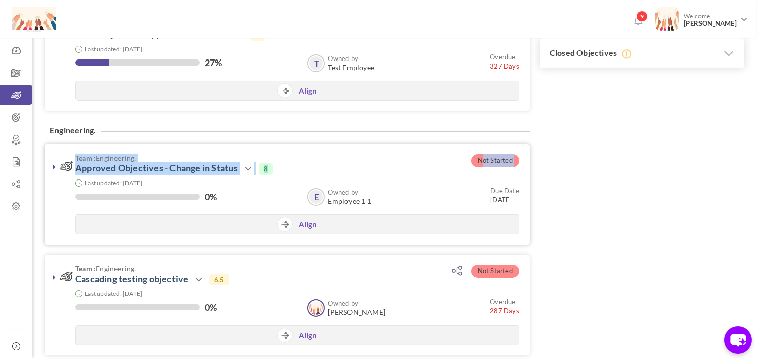
drag, startPoint x: 476, startPoint y: 163, endPoint x: 519, endPoint y: 163, distance: 43.3
click at [519, 163] on div "Not Started Team : Engineering. Approved Objectives - Change in Status Action V…" at bounding box center [287, 194] width 484 height 100
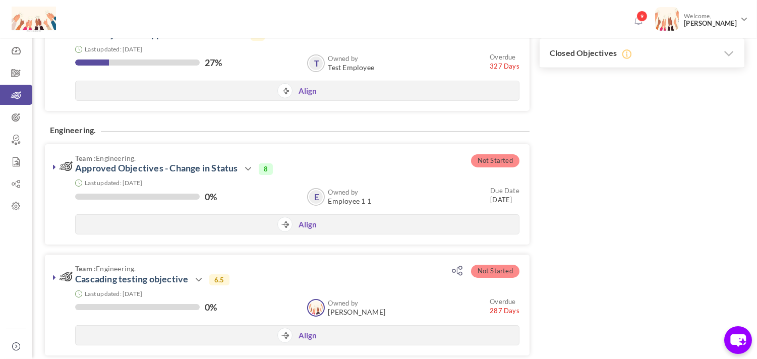
click at [558, 190] on div "Filter Sort by: Organization Unit Owned by Due Date % of completion Status Orga…" at bounding box center [394, 181] width 699 height 886
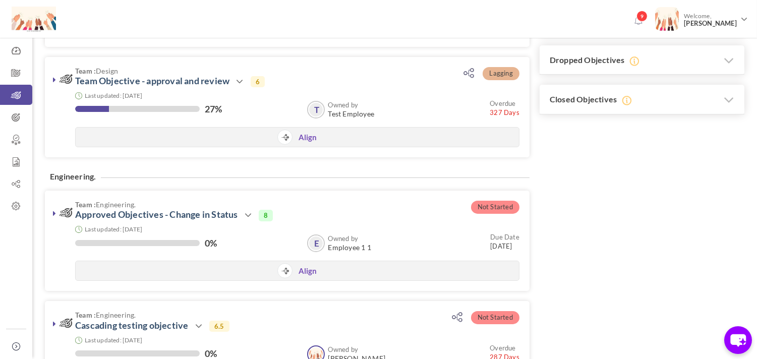
scroll to position [291, 0]
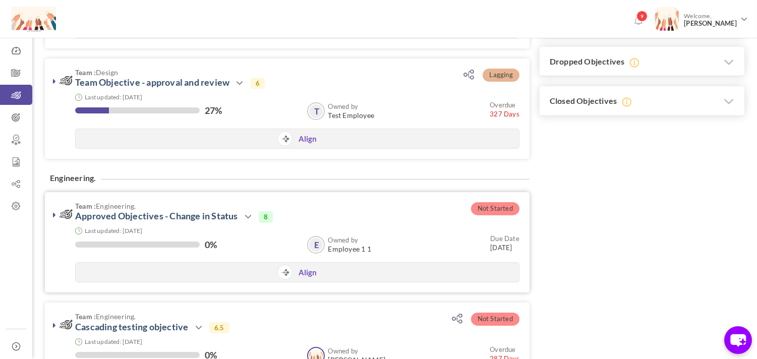
drag, startPoint x: 476, startPoint y: 209, endPoint x: 518, endPoint y: 205, distance: 42.0
click at [518, 205] on span "Not Started" at bounding box center [495, 208] width 48 height 13
click at [543, 209] on div "Filter Sort by: Organization Unit Owned by Due Date % of completion Status Orga…" at bounding box center [394, 229] width 699 height 886
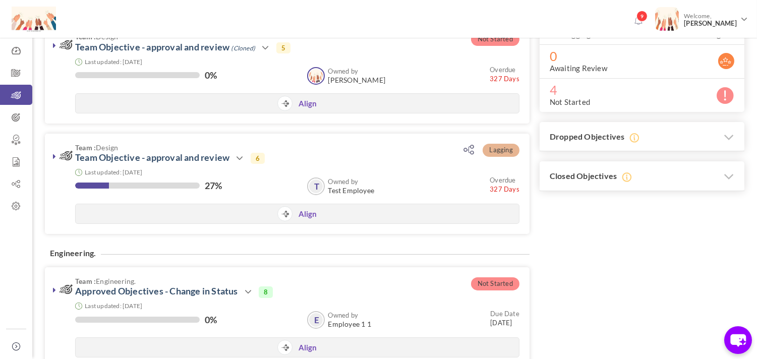
scroll to position [185, 0]
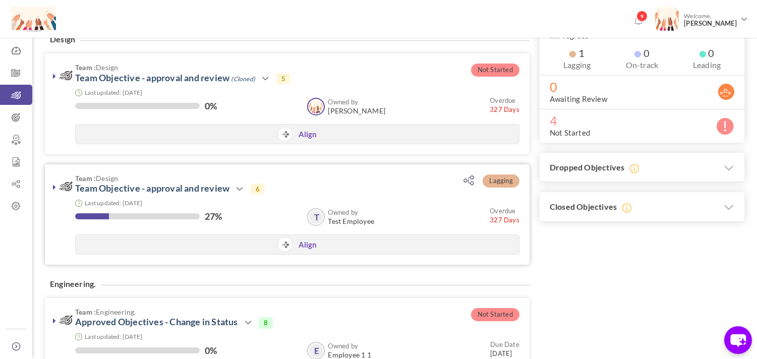
drag, startPoint x: 489, startPoint y: 178, endPoint x: 517, endPoint y: 177, distance: 27.7
click at [517, 177] on span "Lagging" at bounding box center [500, 180] width 36 height 13
click at [557, 229] on div "Filter Sort by: Organization Unit Owned by Due Date % of completion Status Orga…" at bounding box center [394, 335] width 699 height 886
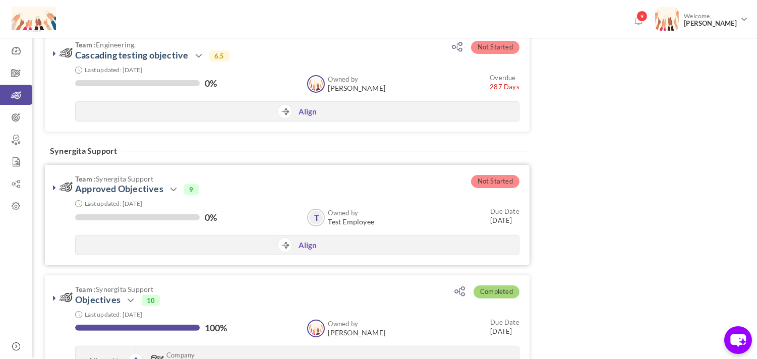
scroll to position [553, 0]
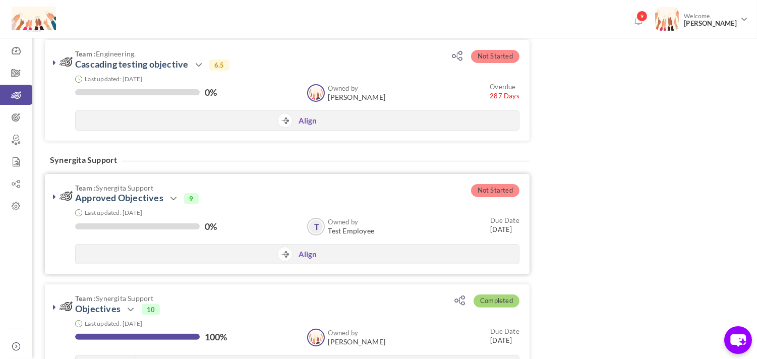
click at [53, 193] on icon at bounding box center [54, 197] width 3 height 8
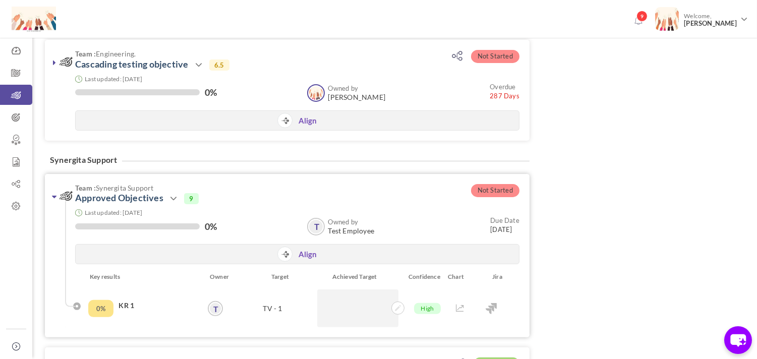
click at [52, 193] on icon at bounding box center [54, 197] width 5 height 8
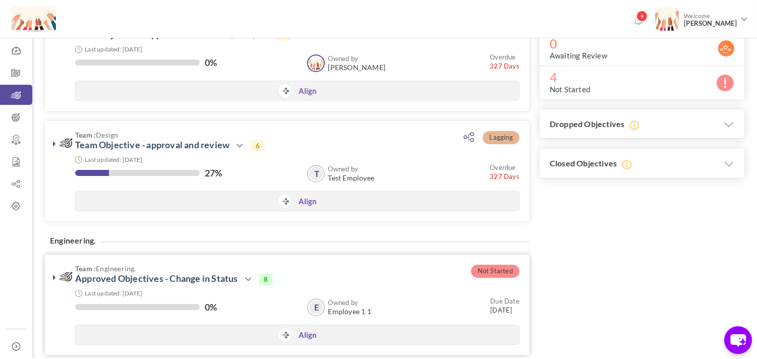
scroll to position [223, 0]
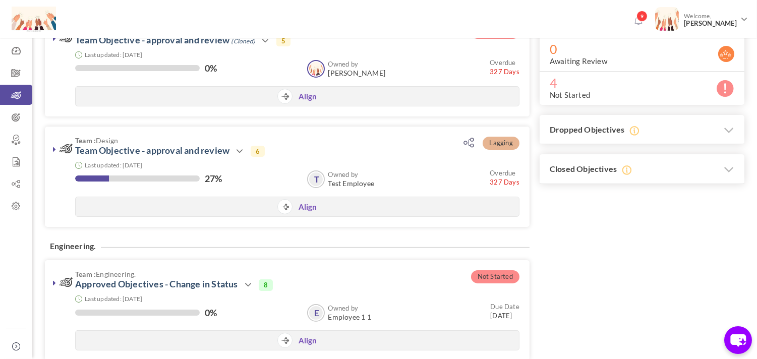
click at [268, 232] on div "Design Not Started Team : Design Team Objective - approval and review (Cloned) …" at bounding box center [287, 120] width 484 height 234
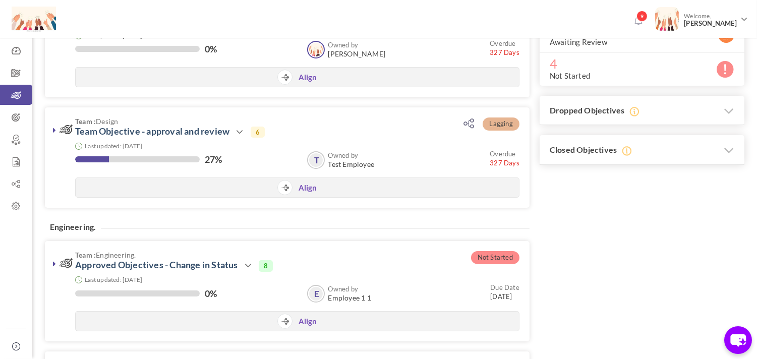
scroll to position [243, 0]
drag, startPoint x: 476, startPoint y: 259, endPoint x: 512, endPoint y: 260, distance: 36.3
click at [512, 260] on span "Not Started" at bounding box center [495, 256] width 48 height 13
click at [548, 274] on div "Filter Sort by: Organization Unit Owned by Due Date % of completion Status Orga…" at bounding box center [394, 277] width 699 height 886
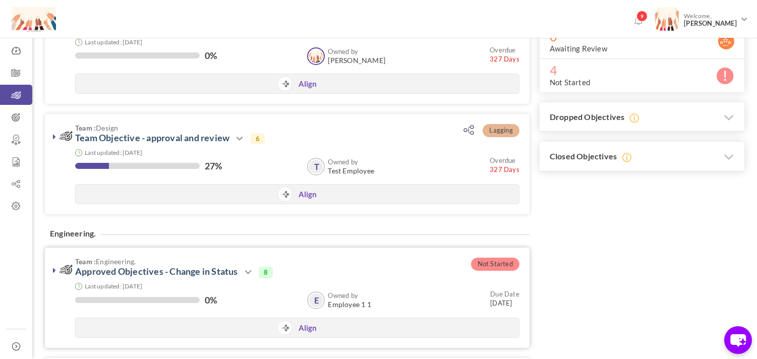
scroll to position [235, 0]
drag, startPoint x: 477, startPoint y: 258, endPoint x: 518, endPoint y: 263, distance: 41.6
click at [518, 263] on span "Not Started" at bounding box center [495, 264] width 48 height 13
click at [529, 266] on div "Filter Sort by: Organization Unit Owned by Due Date % of completion Status Orga…" at bounding box center [289, 285] width 489 height 886
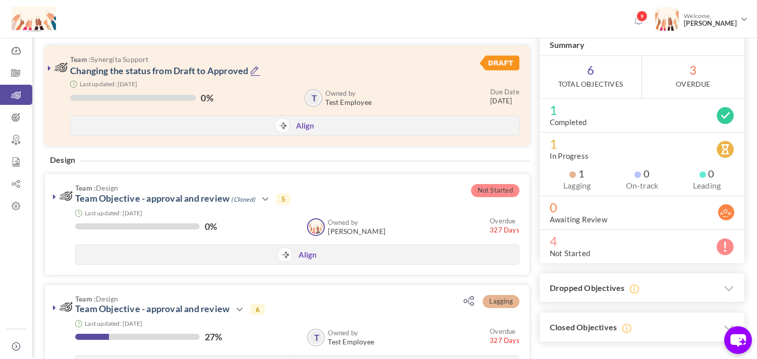
scroll to position [0, 0]
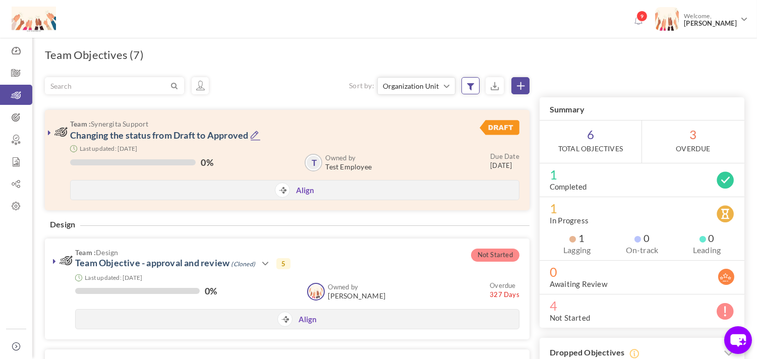
click at [473, 80] on small at bounding box center [470, 85] width 18 height 17
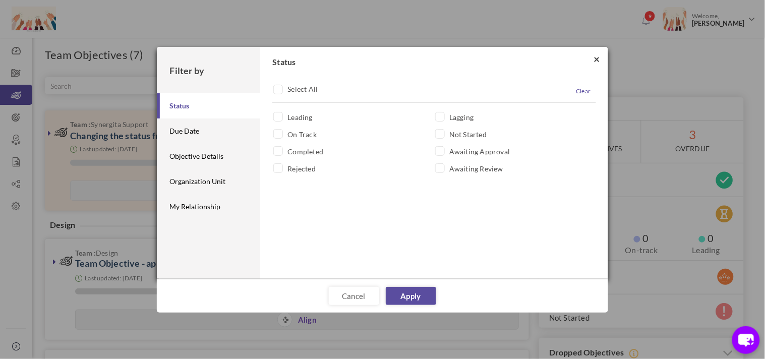
click at [594, 59] on button "×" at bounding box center [597, 58] width 6 height 11
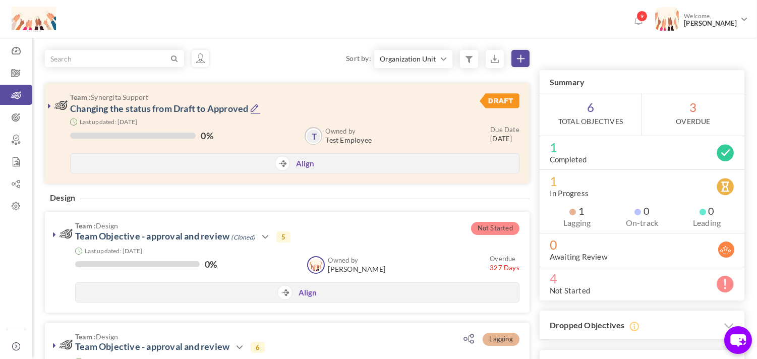
click at [521, 23] on div "9 Welcome, [PERSON_NAME]" at bounding box center [378, 17] width 757 height 35
click at [712, 14] on span "Welcome, [PERSON_NAME]" at bounding box center [708, 19] width 60 height 25
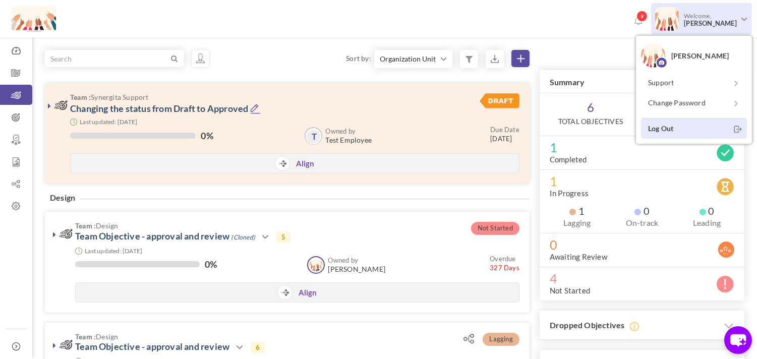
click at [690, 123] on link "Log Out" at bounding box center [694, 128] width 106 height 21
